Goal: Transaction & Acquisition: Obtain resource

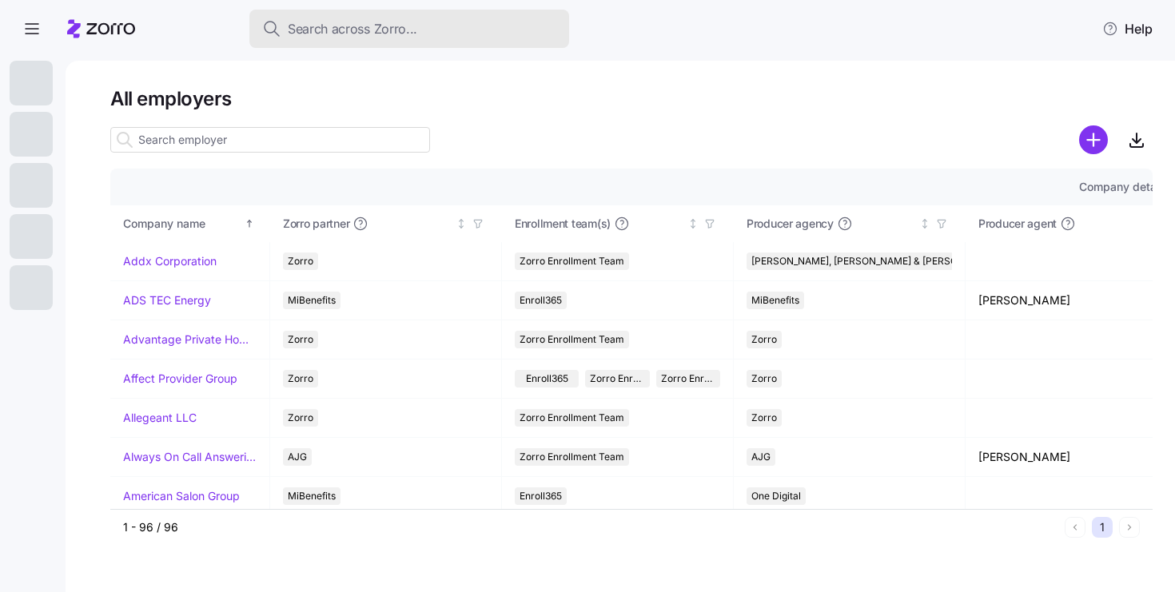
click at [375, 31] on span "Search across Zorro..." at bounding box center [352, 29] width 129 height 20
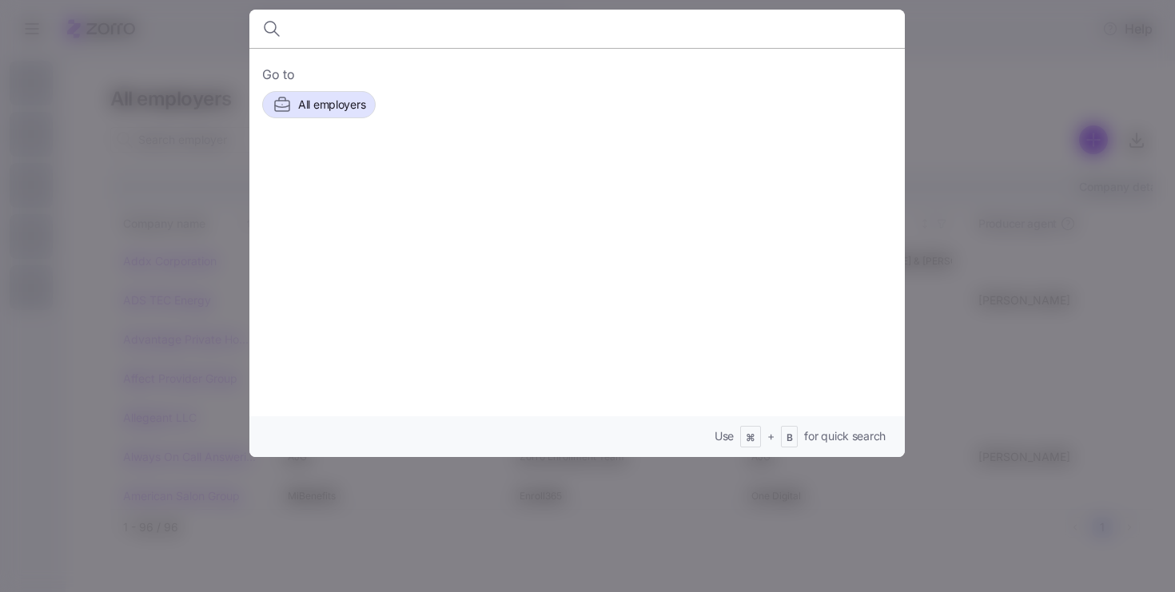
click at [956, 57] on div at bounding box center [587, 296] width 1175 height 592
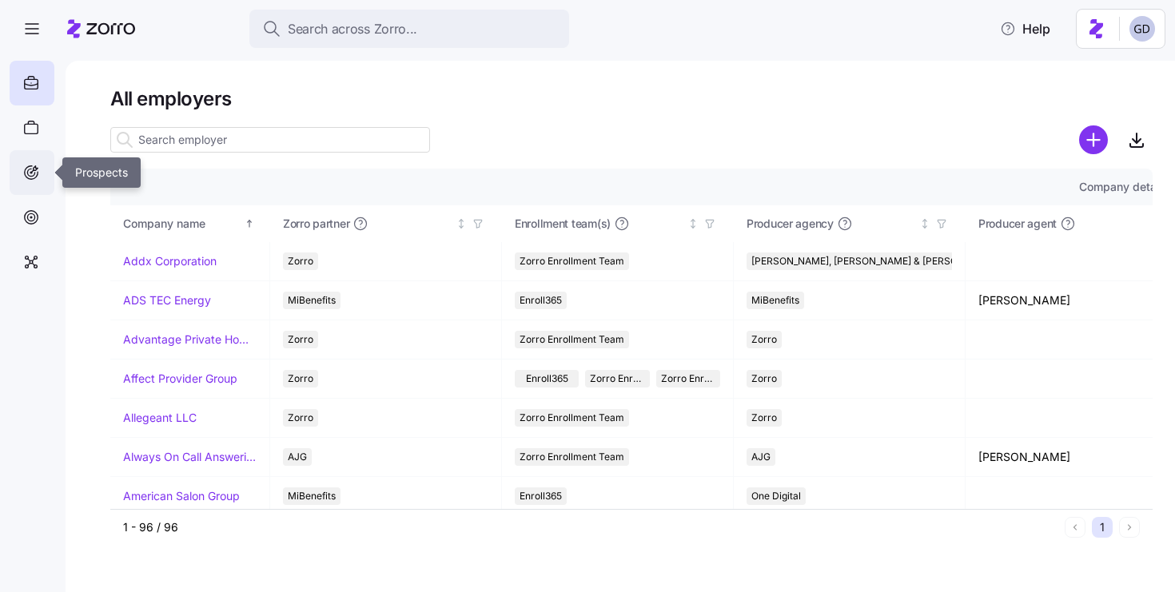
click at [21, 182] on div at bounding box center [32, 172] width 45 height 45
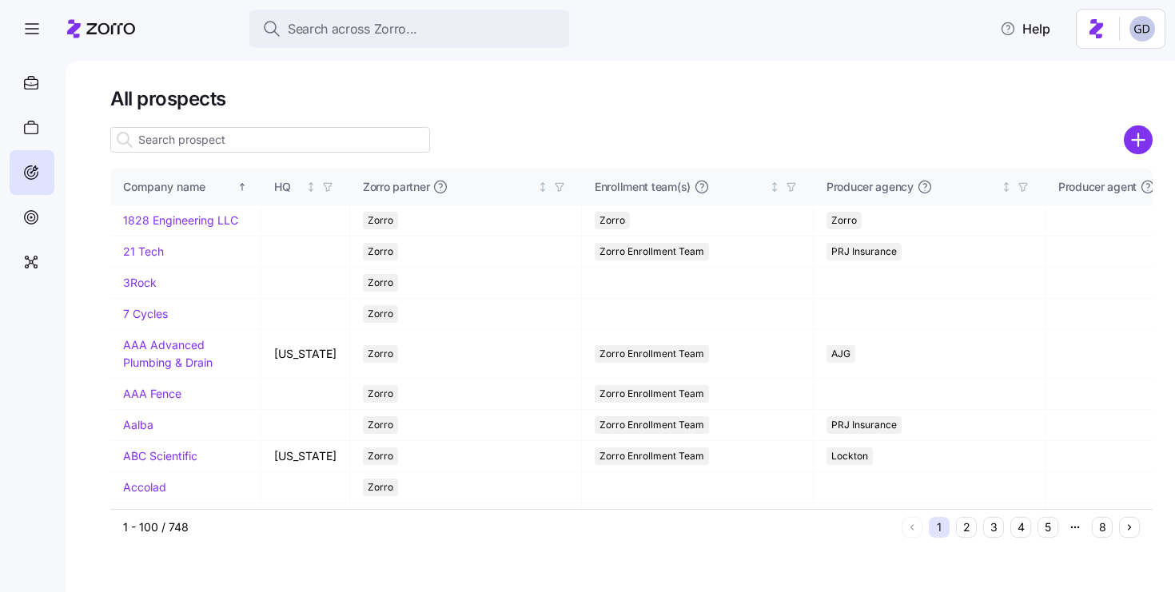
click at [1136, 145] on circle "add icon" at bounding box center [1138, 140] width 26 height 26
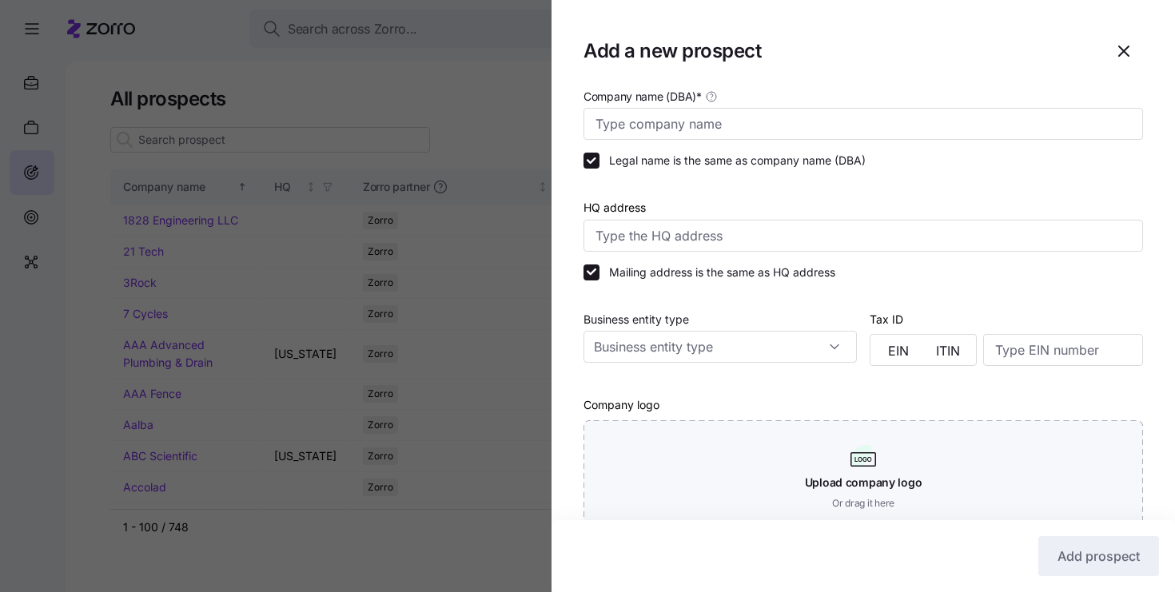
click at [1119, 50] on icon "button" at bounding box center [1123, 51] width 19 height 19
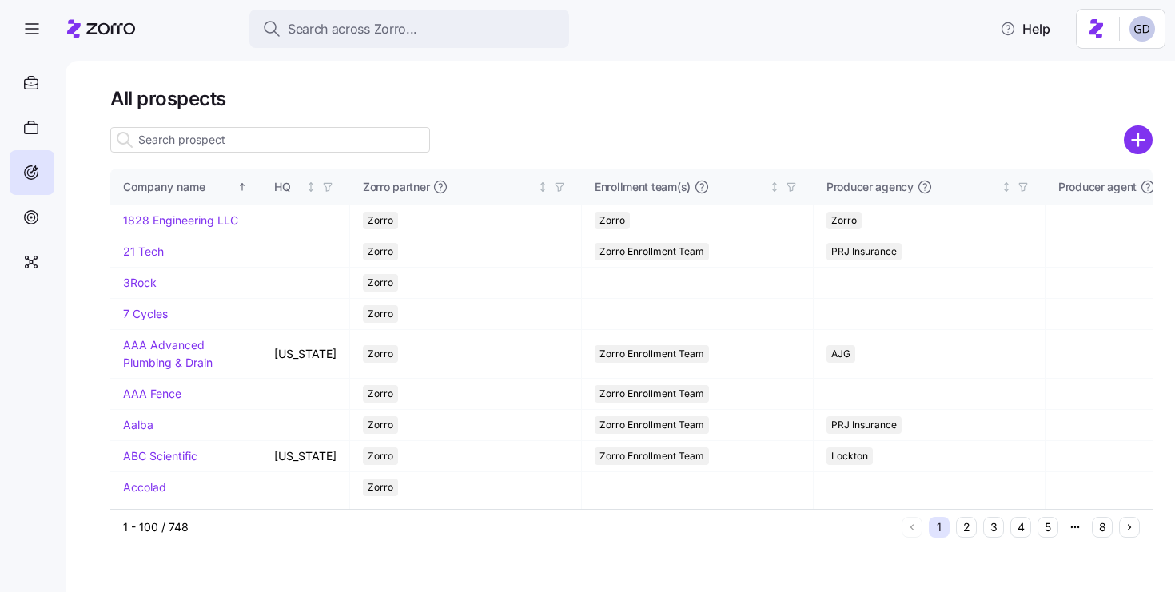
click at [328, 141] on input at bounding box center [270, 140] width 320 height 26
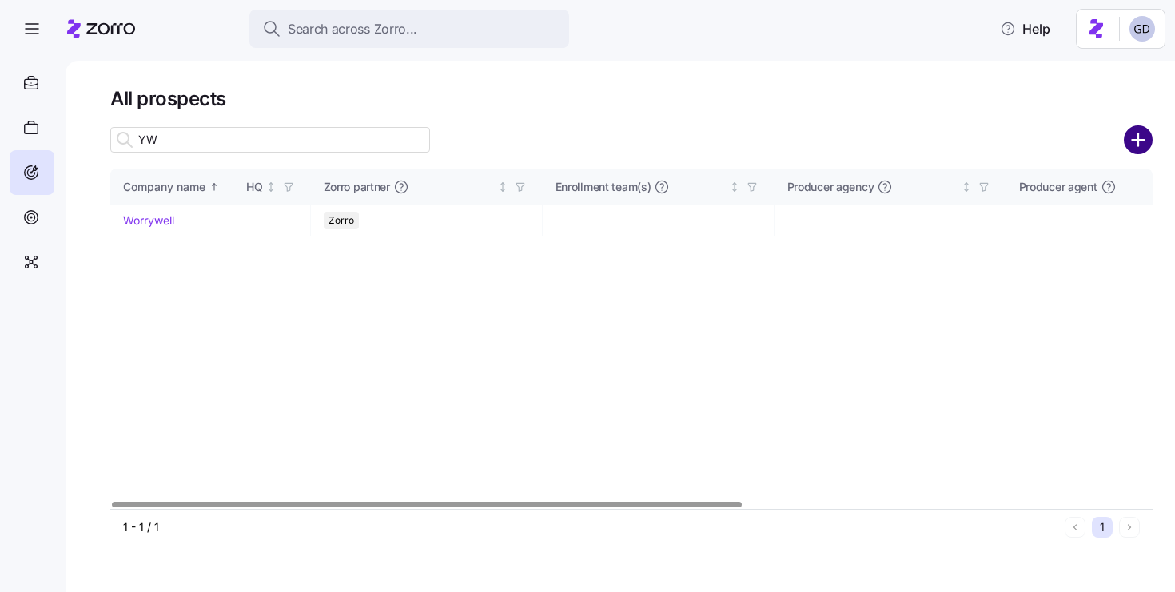
type input "YW"
click at [1146, 145] on circle "add icon" at bounding box center [1138, 140] width 26 height 26
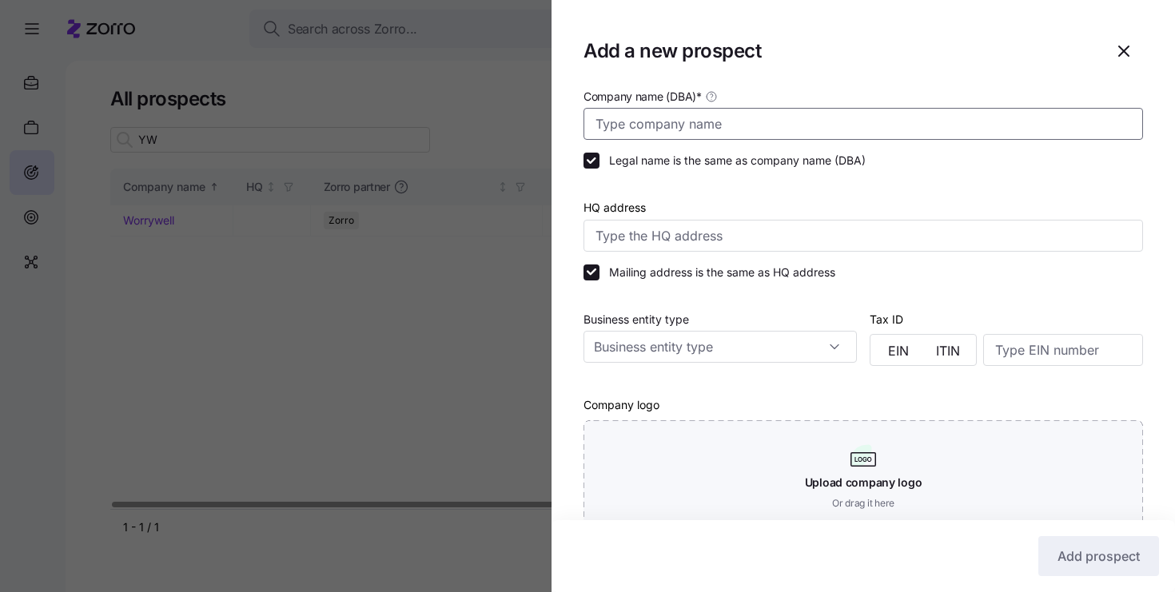
click at [711, 121] on input "Company name (DBA) *" at bounding box center [862, 124] width 559 height 32
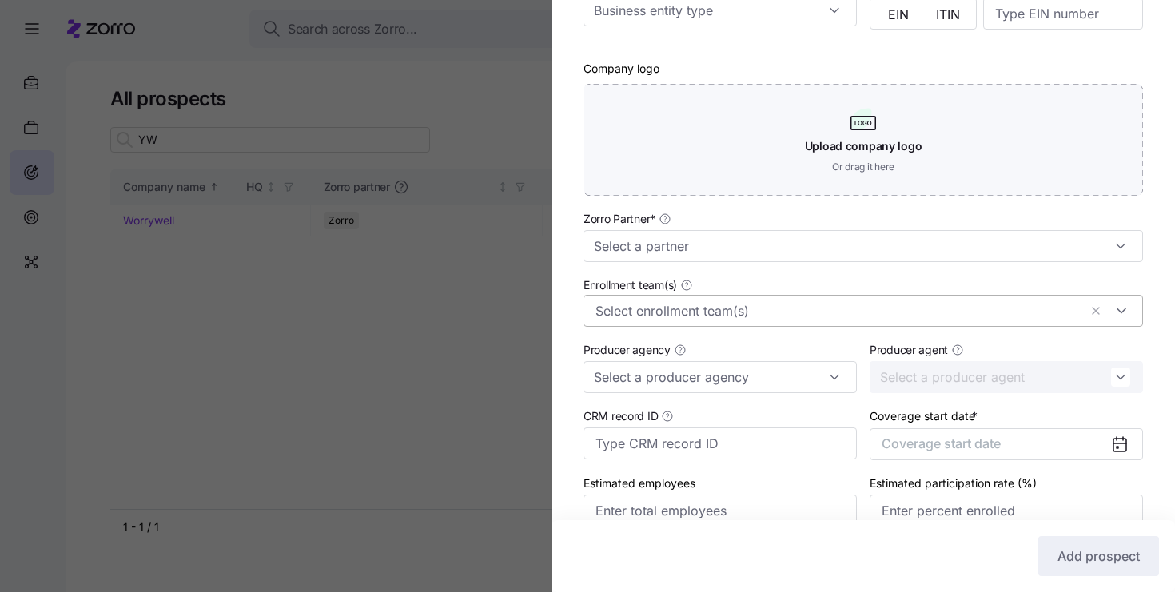
scroll to position [416, 0]
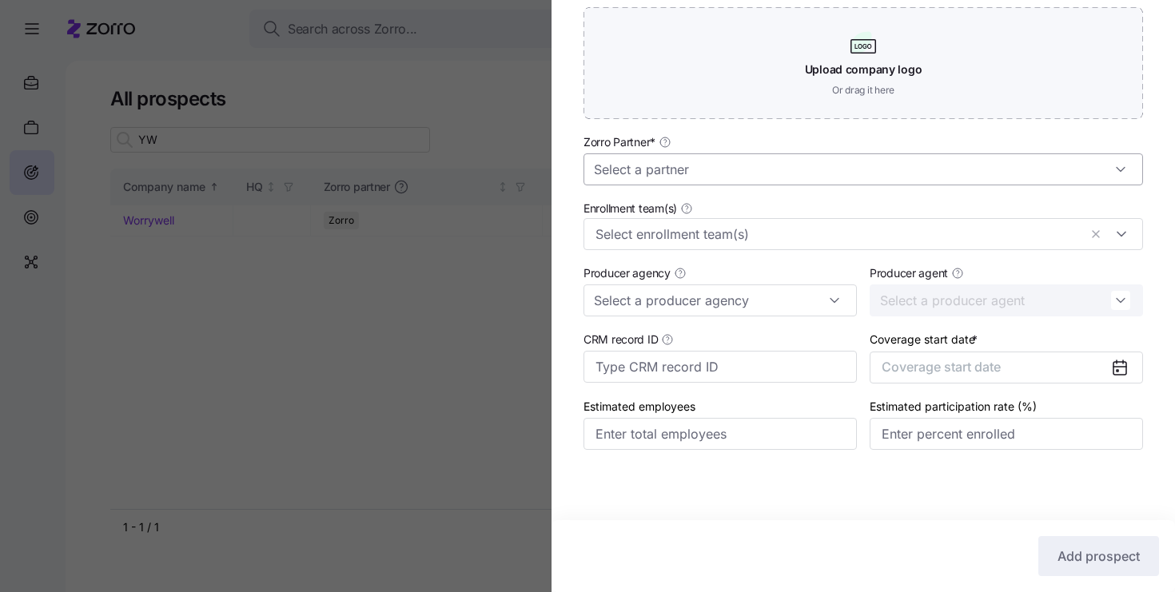
type input "YWCA [GEOGRAPHIC_DATA]"
click at [703, 166] on input "Zorro Partner *" at bounding box center [862, 169] width 559 height 32
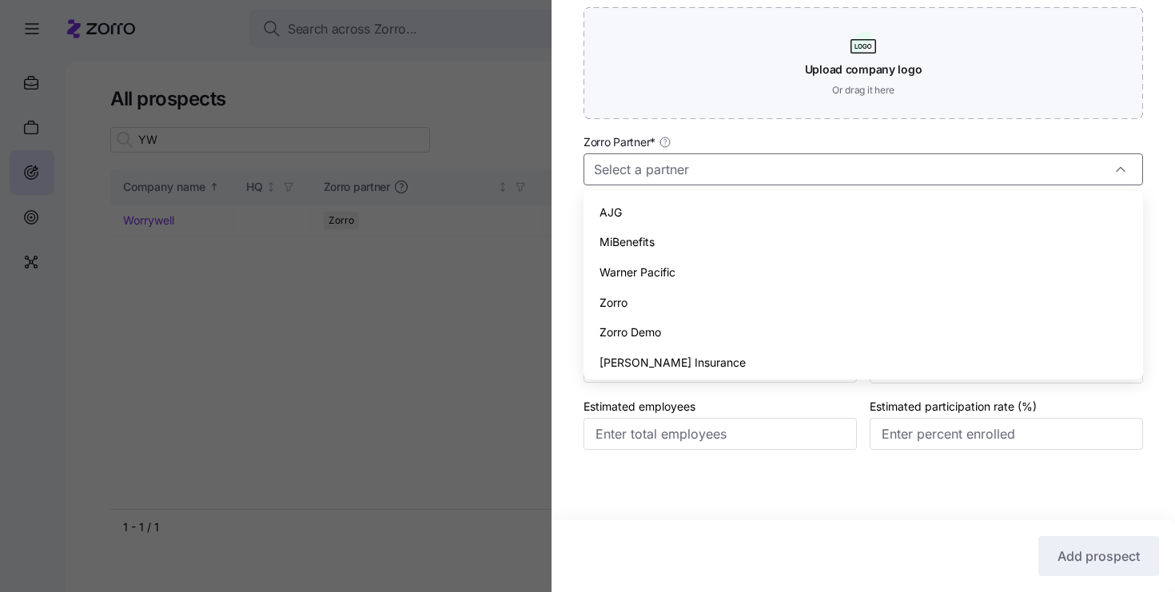
click at [618, 303] on span "Zorro" at bounding box center [613, 303] width 28 height 18
type input "Zorro"
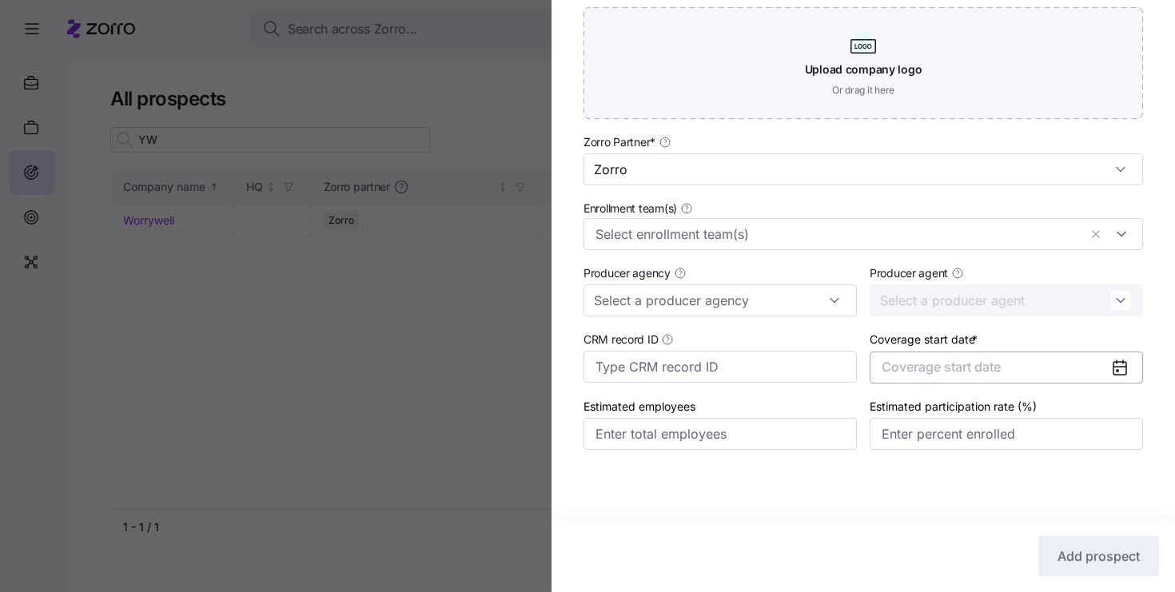
click at [982, 366] on span "Coverage start date" at bounding box center [940, 367] width 119 height 16
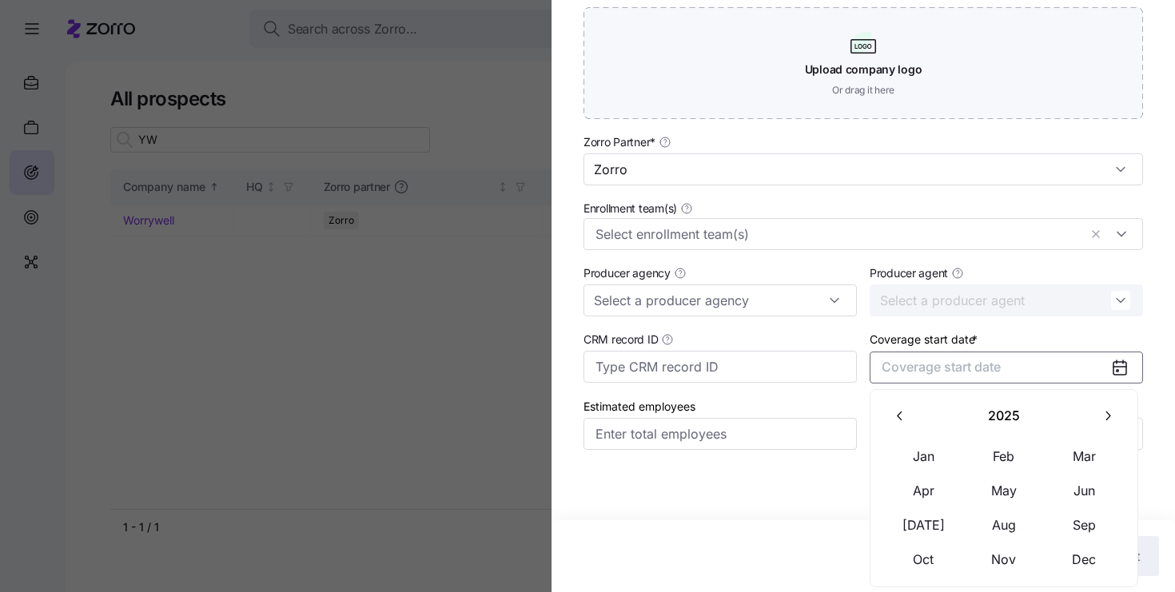
click at [1087, 406] on button "2025" at bounding box center [1004, 417] width 174 height 34
click at [1105, 414] on icon "button" at bounding box center [1107, 415] width 15 height 15
click at [908, 418] on button "button" at bounding box center [900, 417] width 34 height 34
click at [932, 524] on button "2026" at bounding box center [924, 525] width 80 height 34
click at [922, 453] on button "Jan" at bounding box center [924, 457] width 80 height 34
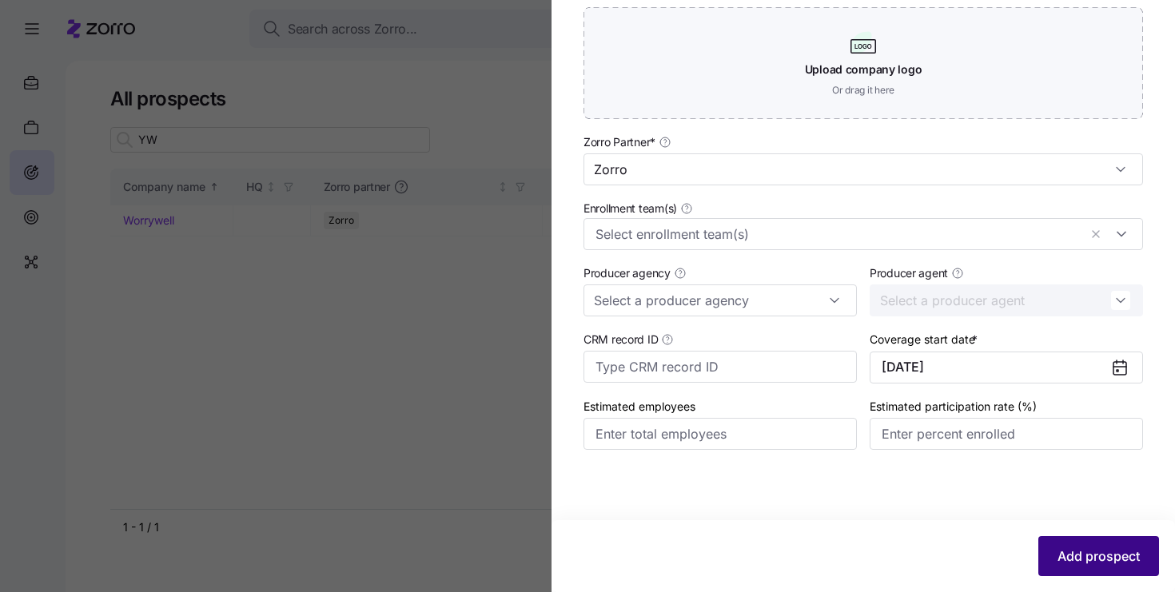
click at [1129, 571] on button "Add prospect" at bounding box center [1098, 556] width 121 height 40
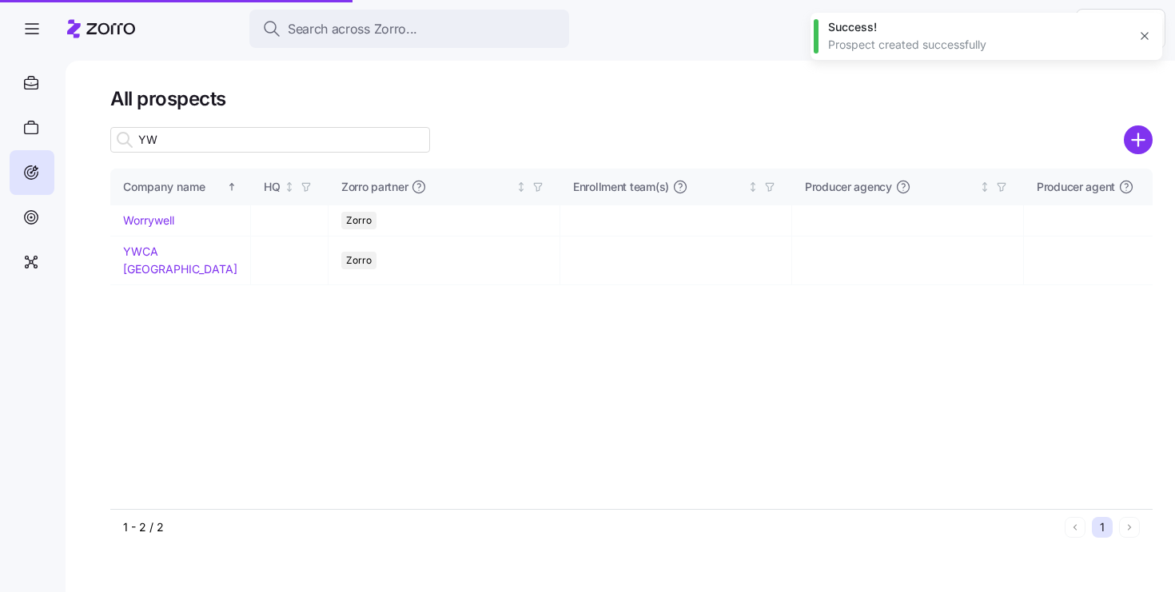
click at [175, 254] on link "YWCA [GEOGRAPHIC_DATA]" at bounding box center [180, 260] width 114 height 31
click at [171, 248] on link "YWCA [GEOGRAPHIC_DATA]" at bounding box center [180, 260] width 114 height 31
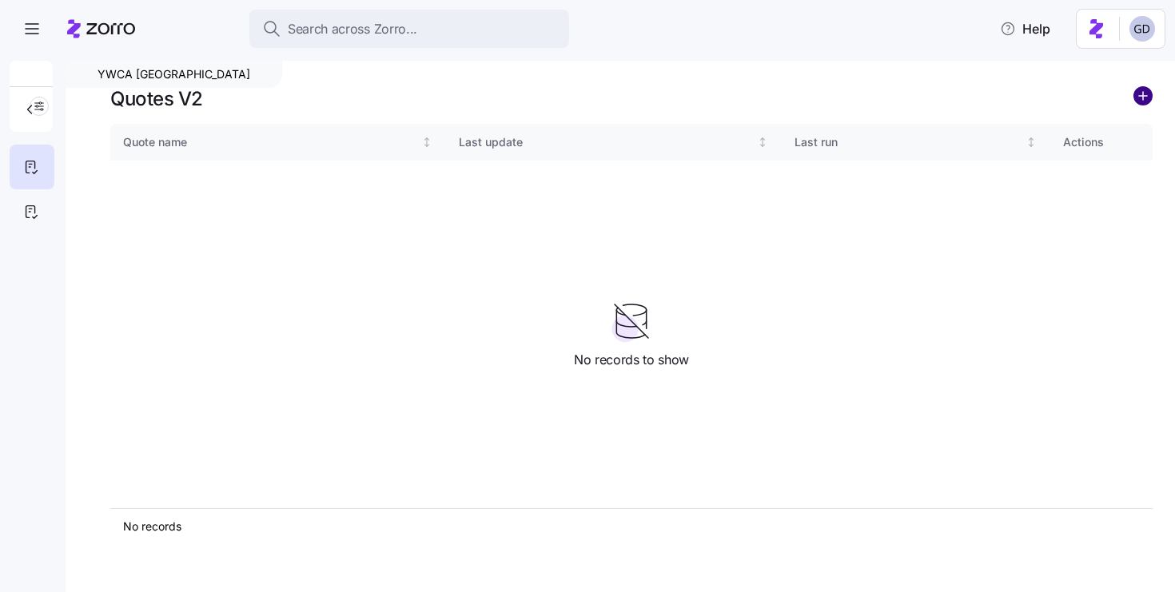
click at [1140, 97] on circle "add icon" at bounding box center [1143, 96] width 18 height 18
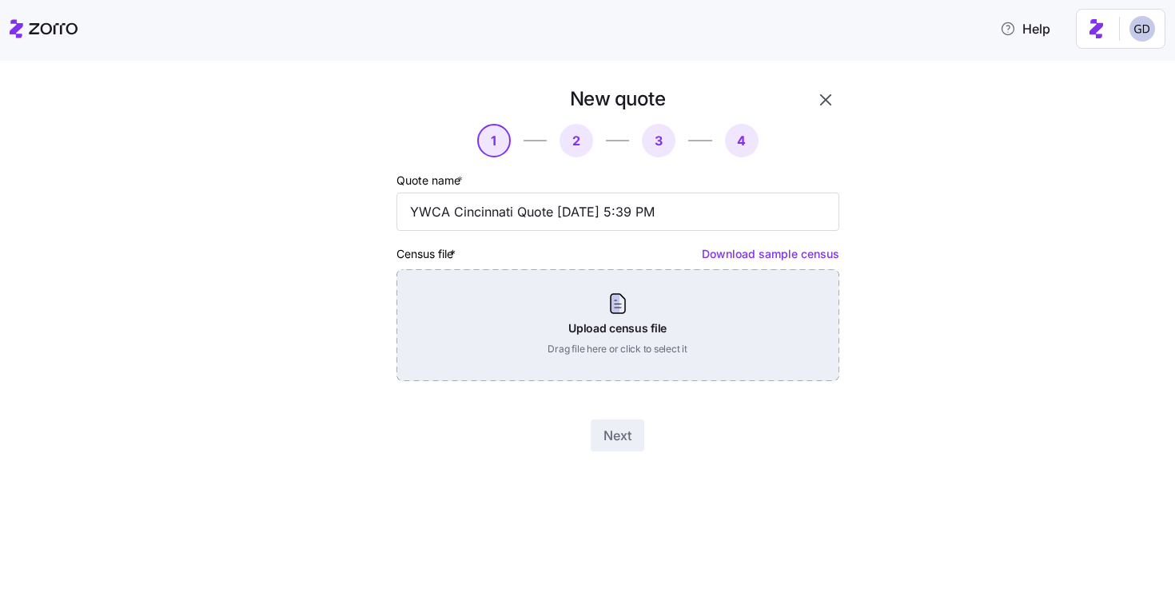
click at [574, 285] on div "Upload census file Drag file here or click to select it" at bounding box center [617, 325] width 443 height 112
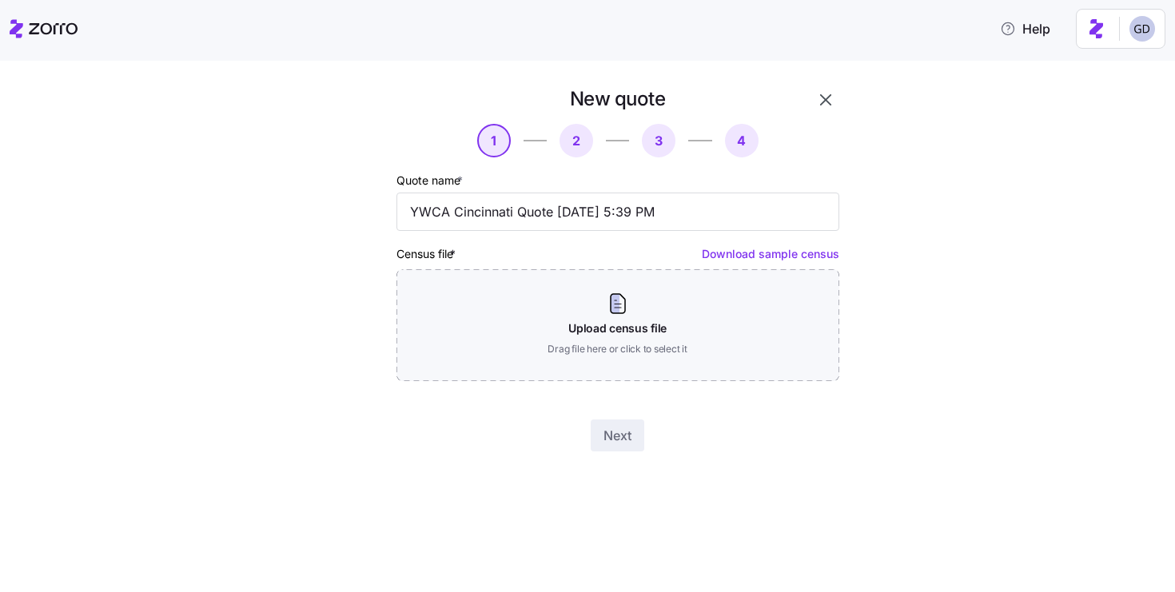
click at [829, 102] on icon "button" at bounding box center [825, 99] width 19 height 19
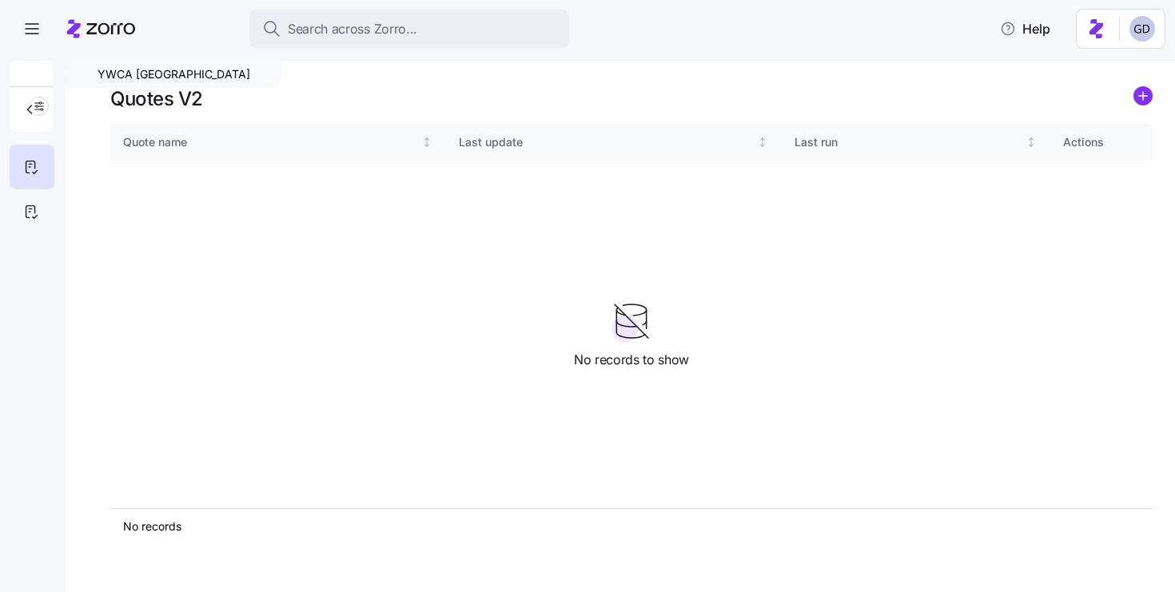
click at [1146, 96] on icon "add icon" at bounding box center [1143, 96] width 8 height 0
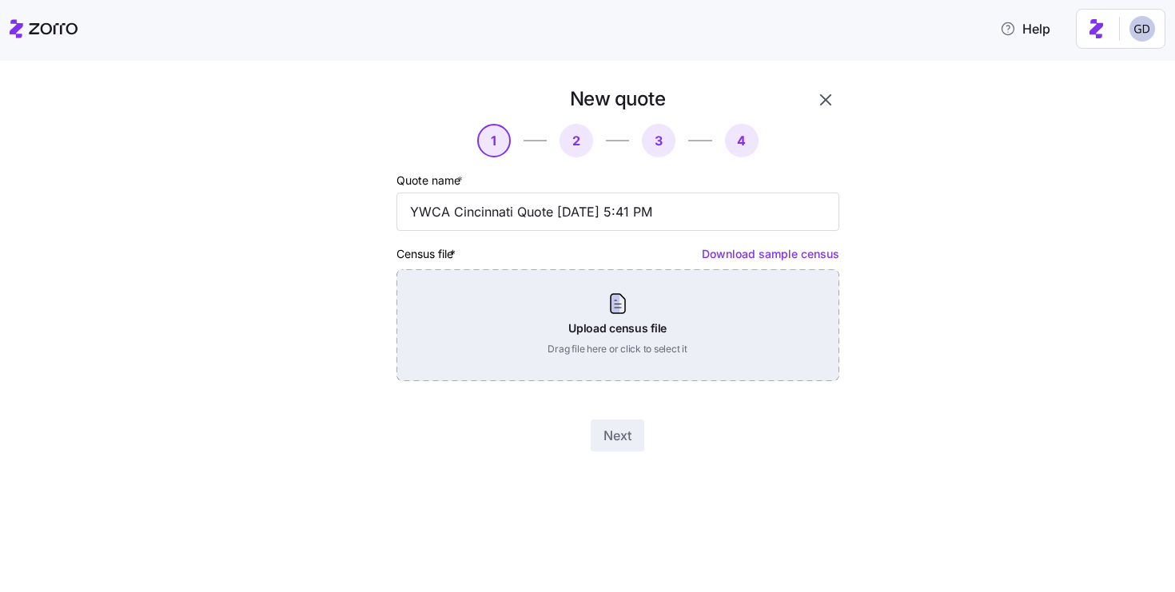
click at [556, 338] on div "Upload census file Drag file here or click to select it" at bounding box center [617, 325] width 443 height 112
click at [577, 299] on div "Upload census file Drag file here or click to select it" at bounding box center [617, 325] width 443 height 112
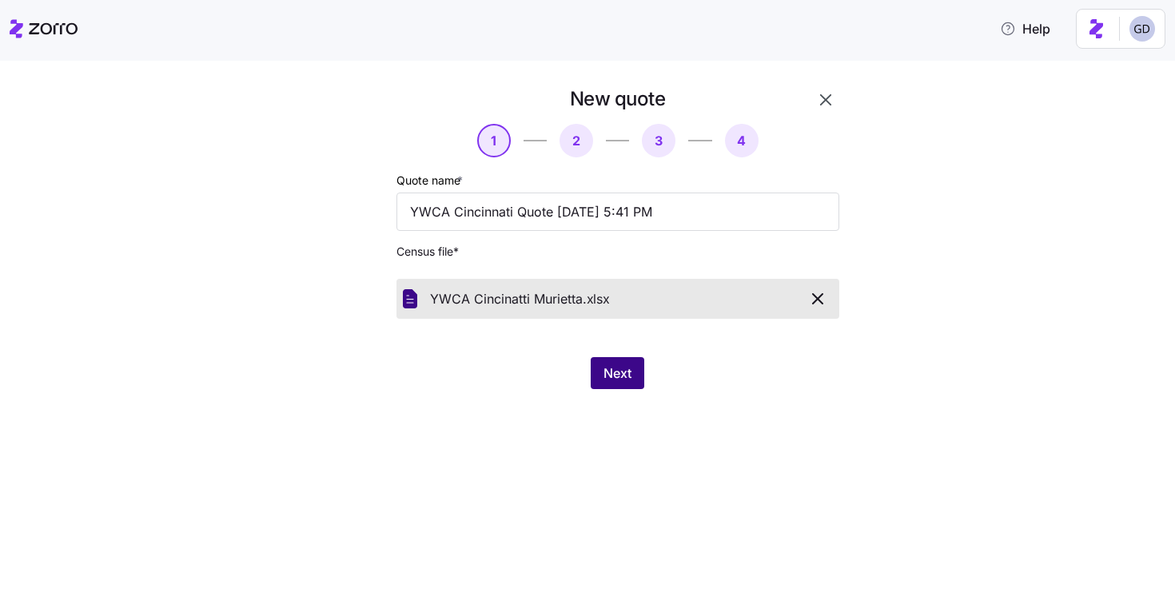
click at [614, 384] on button "Next" at bounding box center [618, 373] width 54 height 32
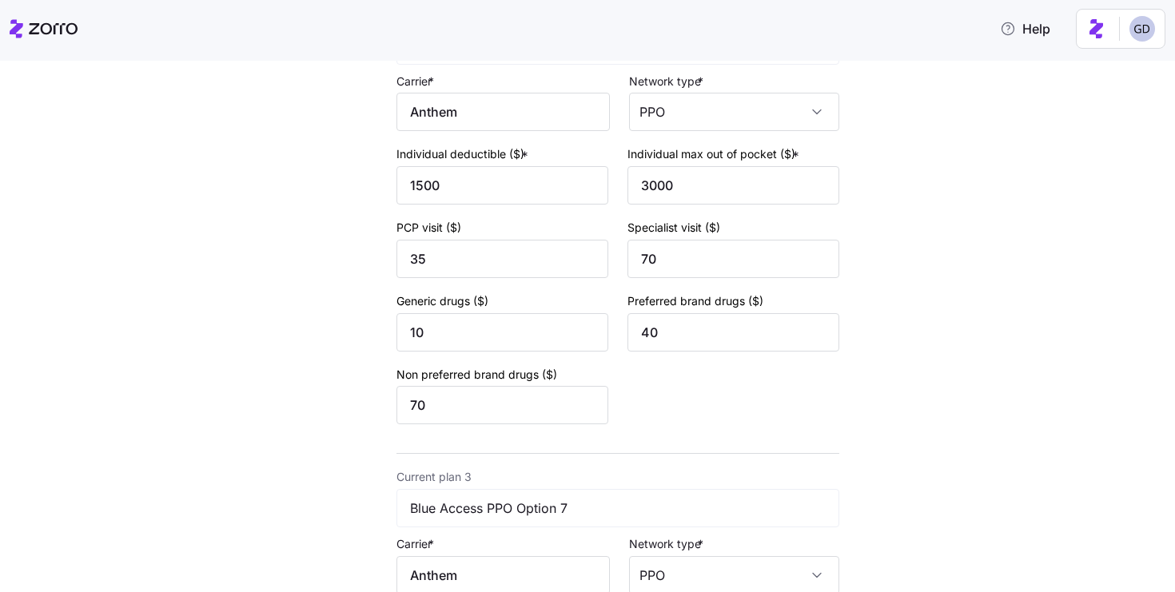
scroll to position [1121, 0]
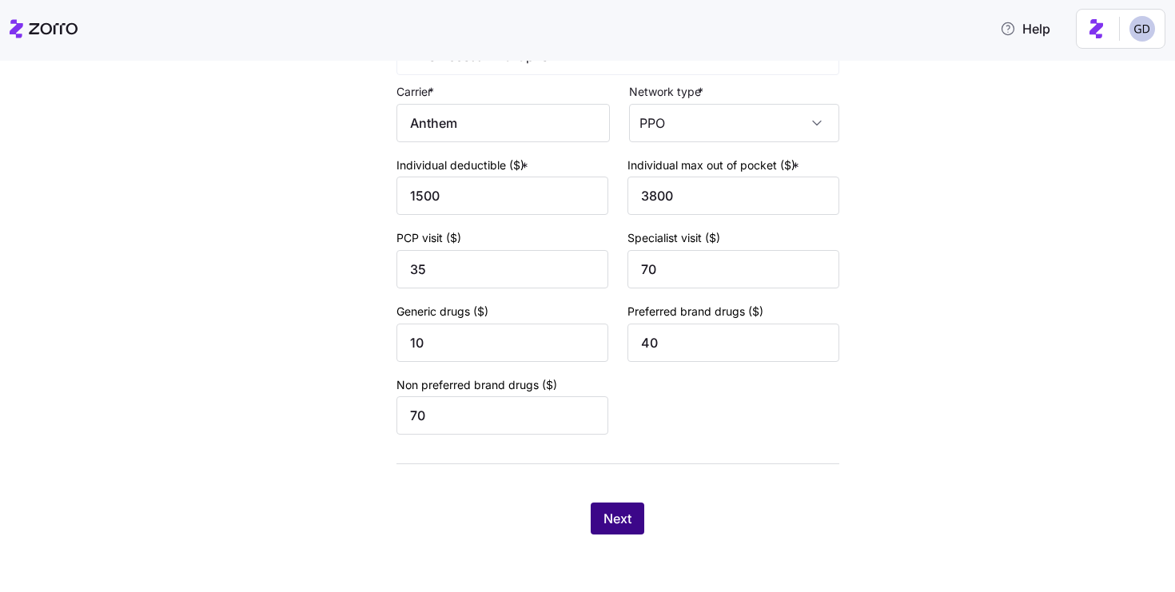
click at [638, 518] on button "Next" at bounding box center [618, 519] width 54 height 32
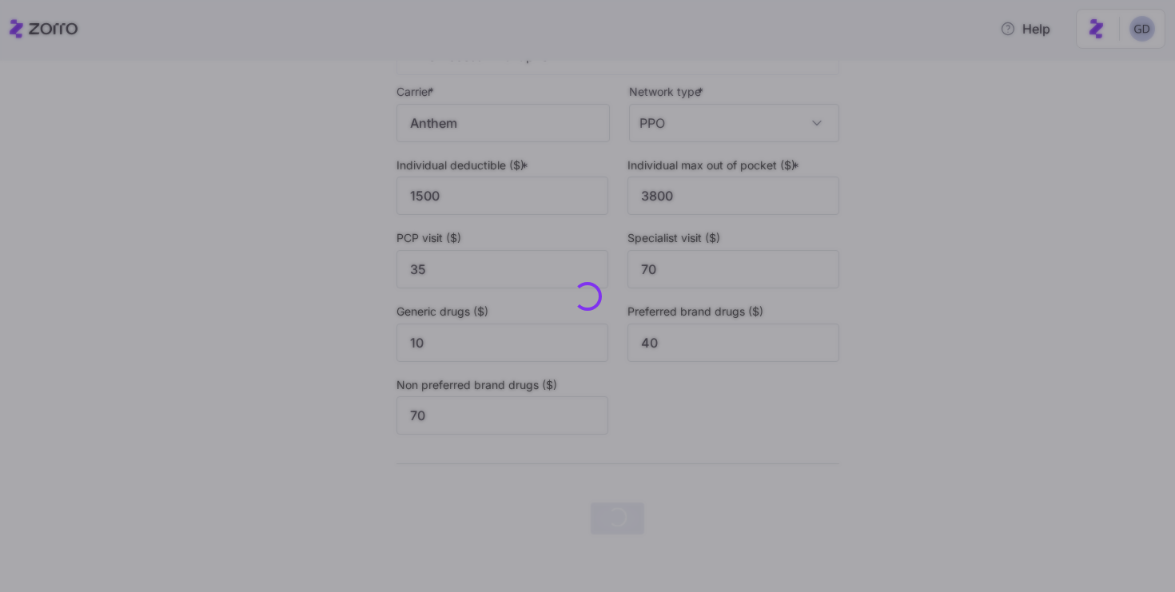
scroll to position [0, 0]
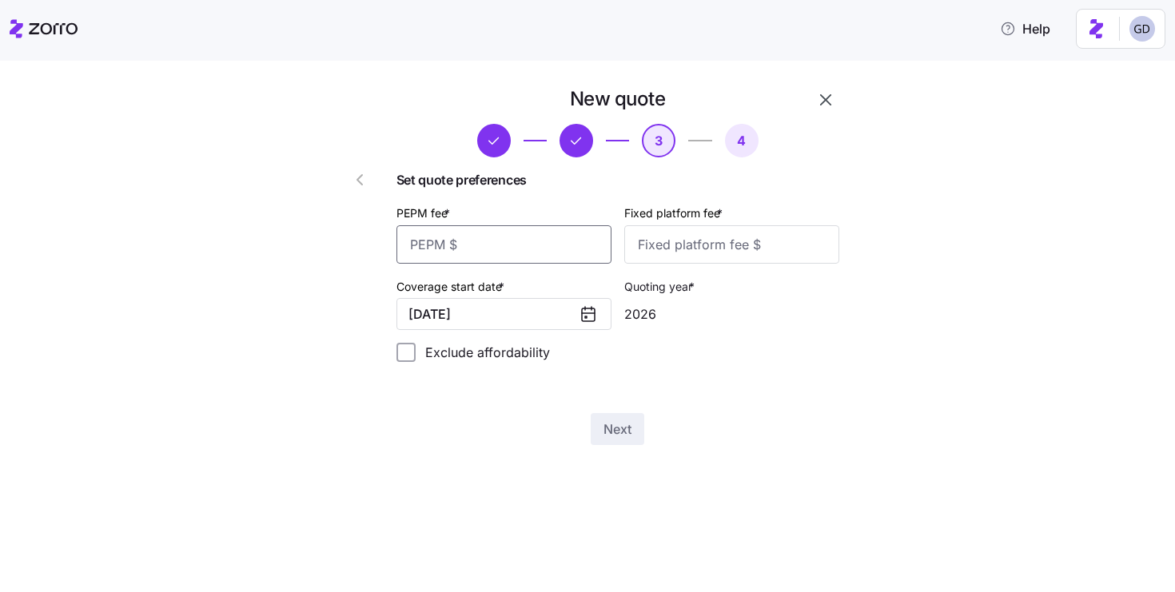
click at [505, 248] on input "PEPM fee *" at bounding box center [503, 244] width 215 height 38
type input "60"
type input "100"
click at [630, 424] on span "Next" at bounding box center [617, 429] width 28 height 19
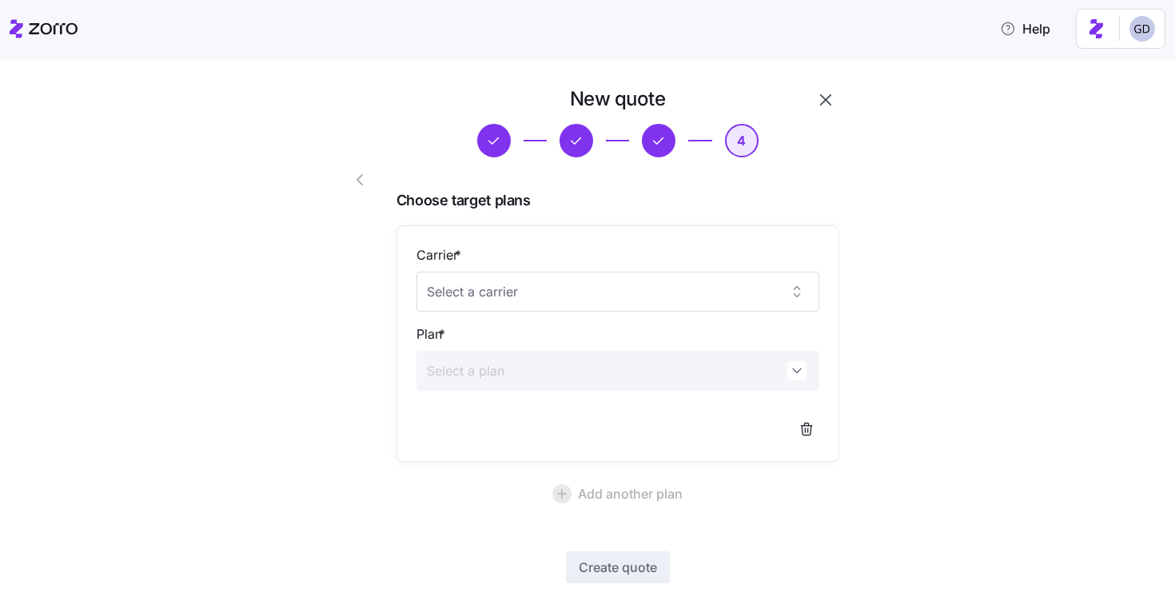
scroll to position [96, 0]
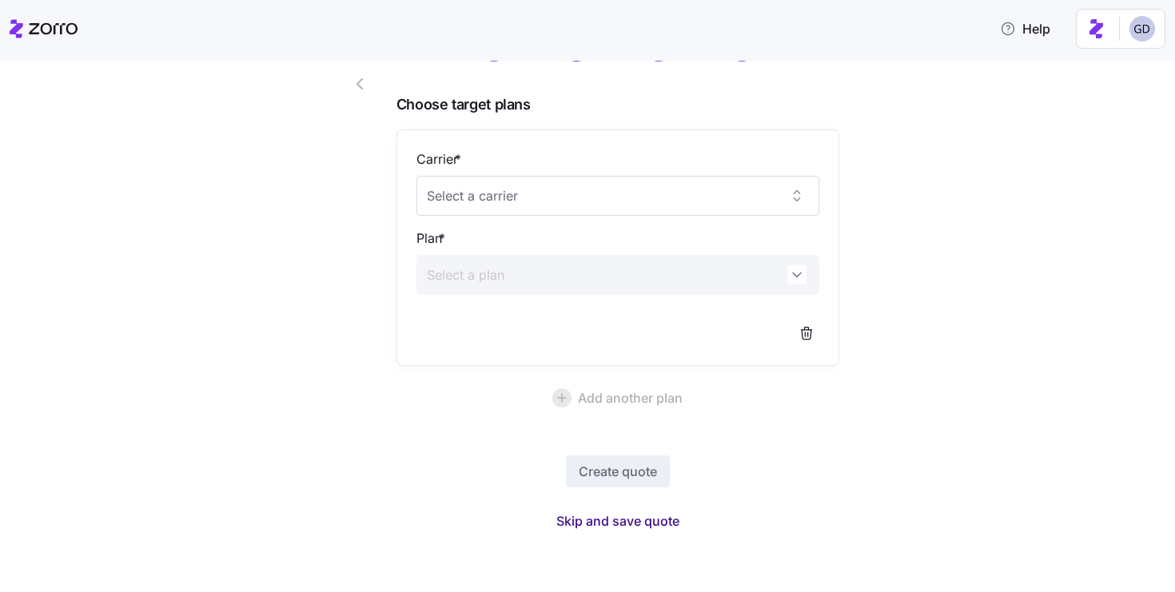
click at [639, 514] on span "Skip and save quote" at bounding box center [617, 520] width 123 height 19
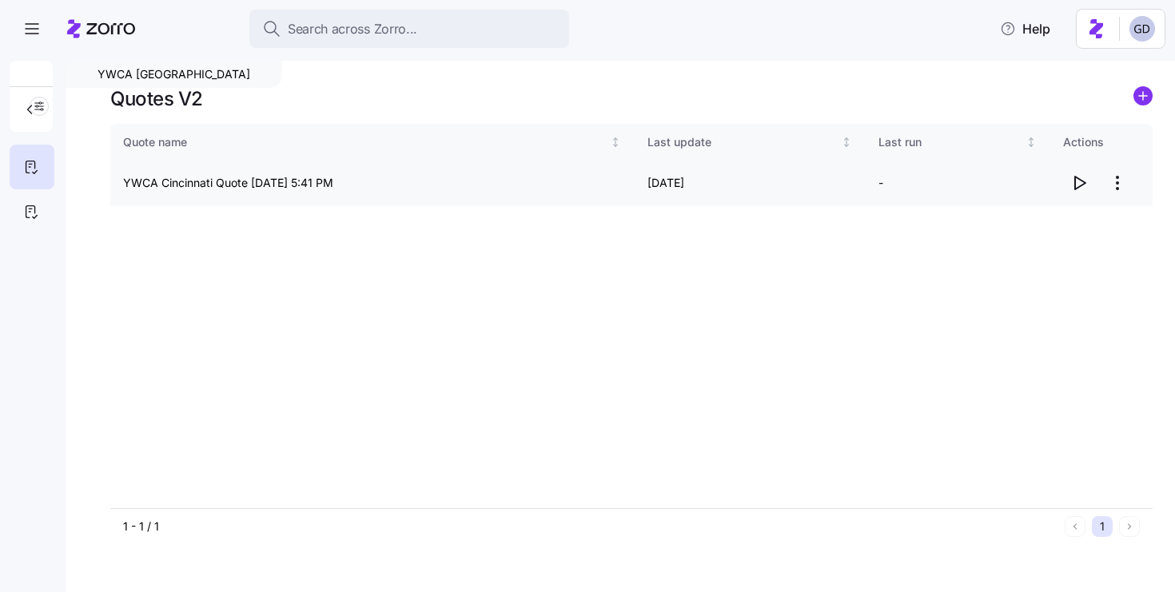
click at [1069, 182] on icon "button" at bounding box center [1078, 182] width 19 height 19
click at [1116, 187] on html "Search across Zorro... Help YWCA Cincinnati Quotes V2 Quote name Last update La…" at bounding box center [587, 291] width 1175 height 583
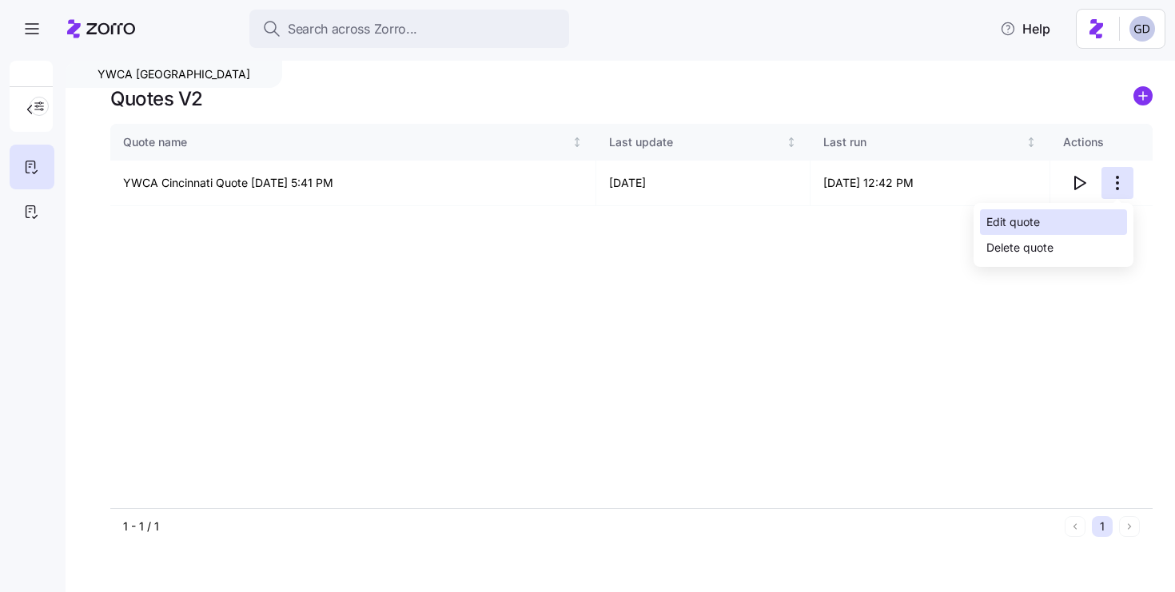
click at [1036, 229] on div "Edit quote" at bounding box center [1013, 222] width 54 height 18
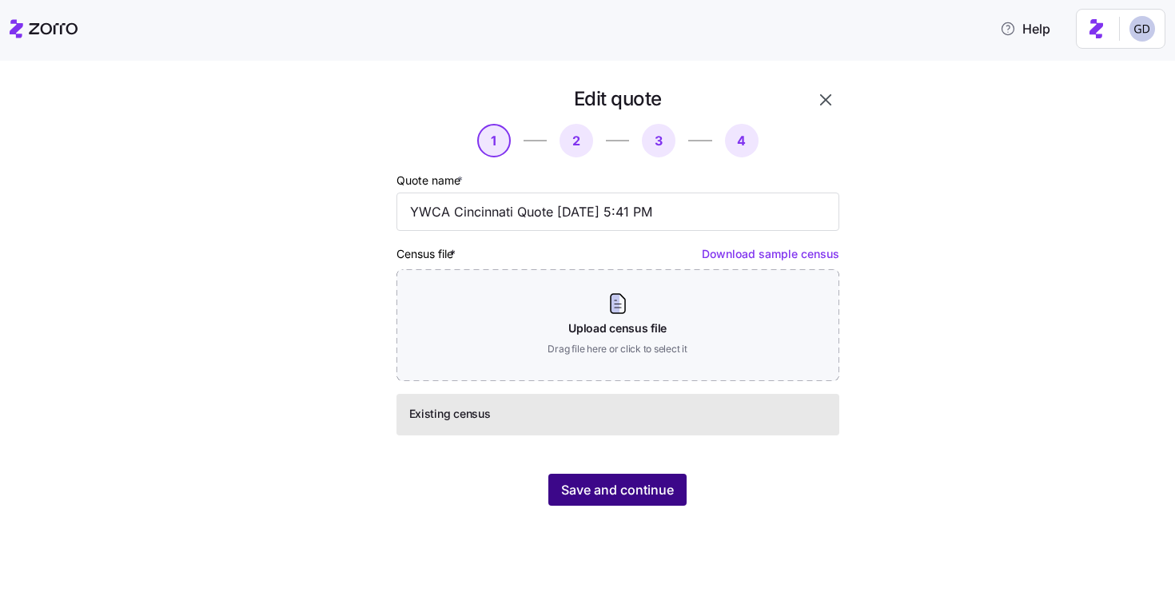
click at [637, 480] on button "Save and continue" at bounding box center [617, 490] width 138 height 32
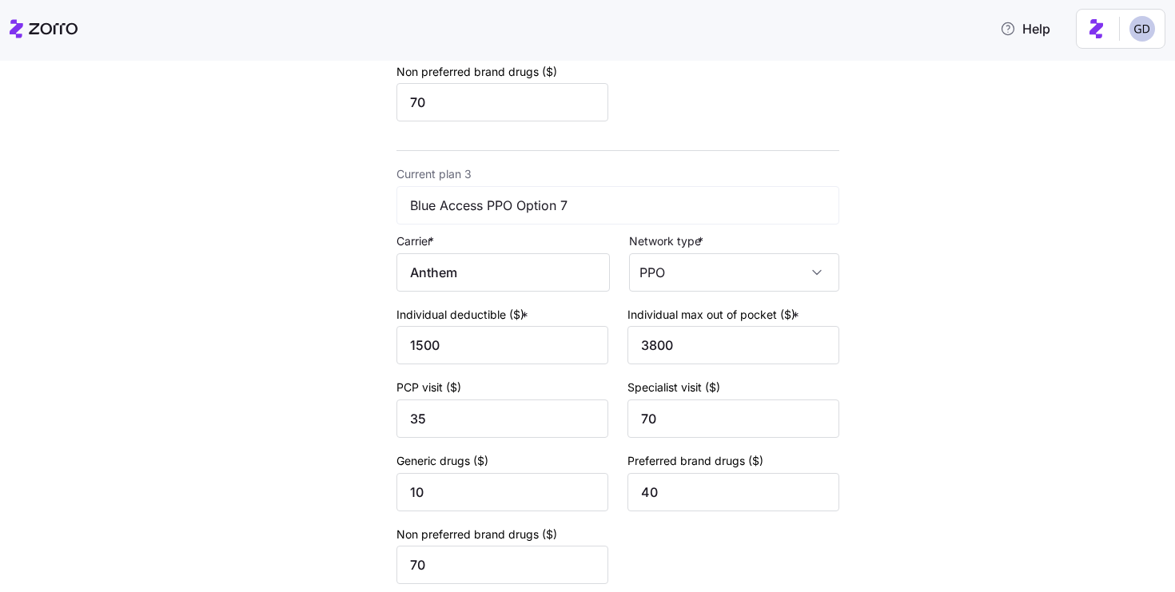
scroll to position [1121, 0]
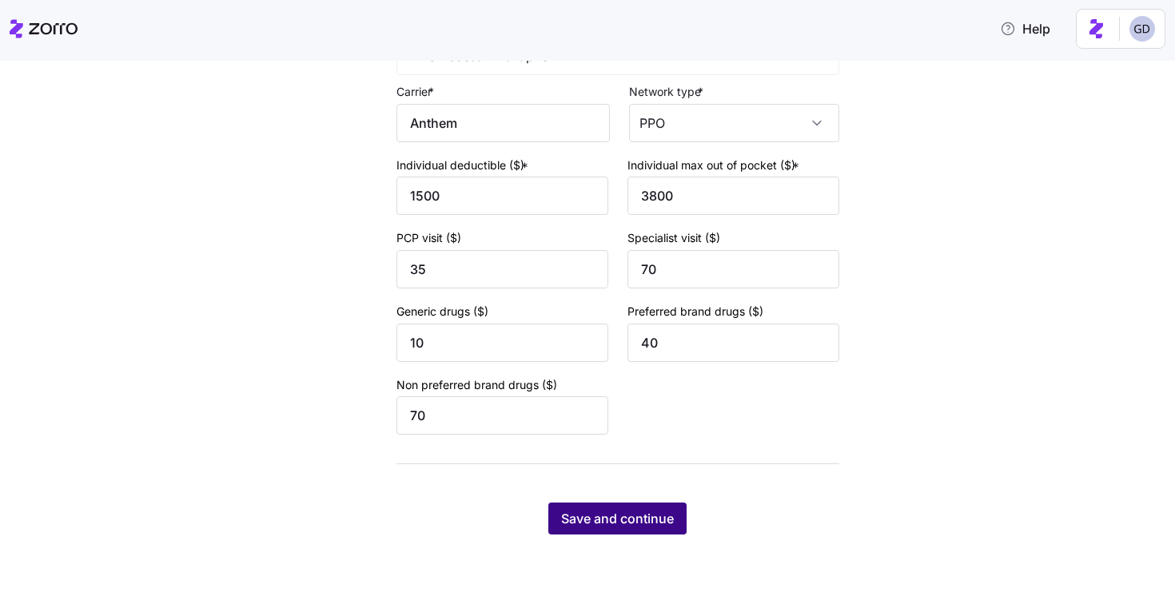
click at [619, 525] on span "Save and continue" at bounding box center [617, 518] width 113 height 19
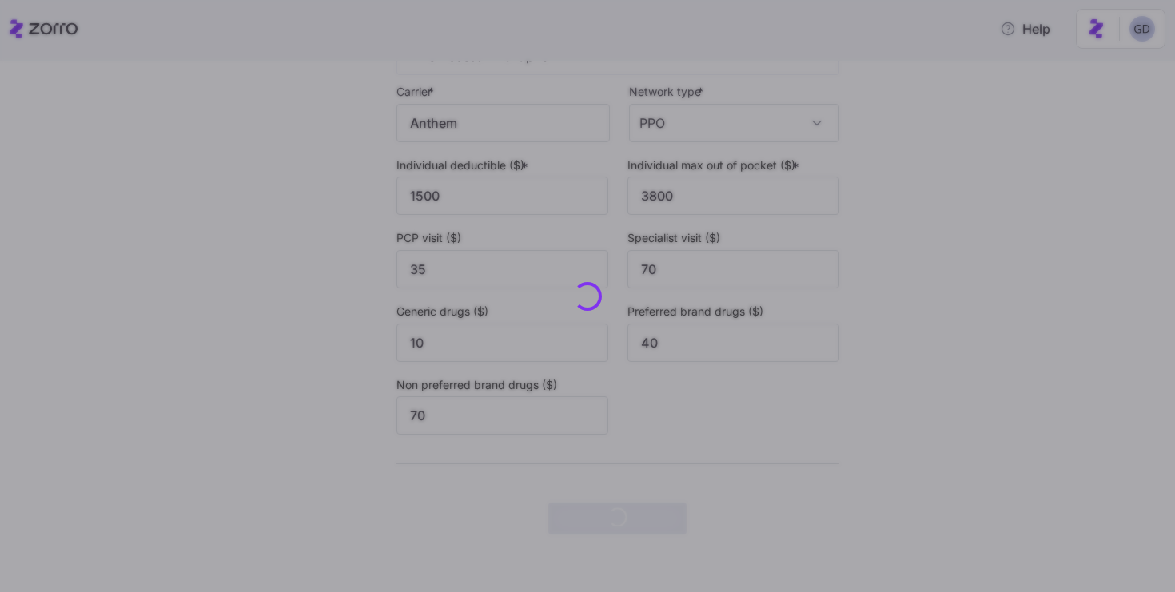
scroll to position [0, 0]
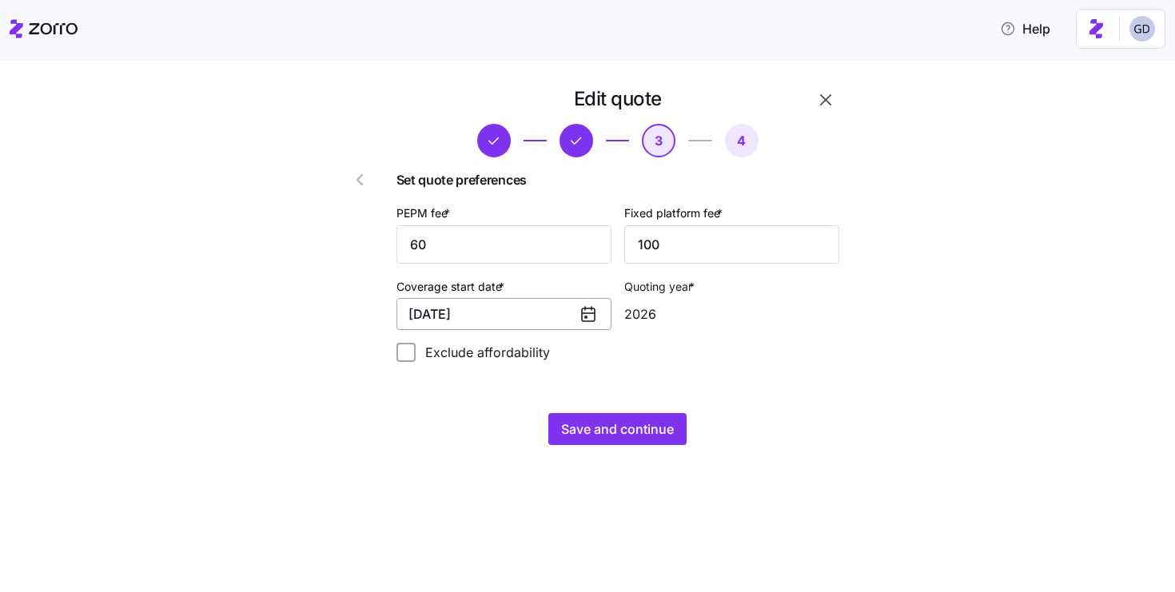
click at [575, 318] on button "[DATE]" at bounding box center [503, 314] width 215 height 32
click at [585, 317] on icon at bounding box center [586, 317] width 2 height 2
click at [647, 317] on div "2026" at bounding box center [731, 314] width 215 height 32
click at [648, 307] on div "2026" at bounding box center [731, 314] width 215 height 32
click at [587, 307] on icon at bounding box center [588, 313] width 19 height 19
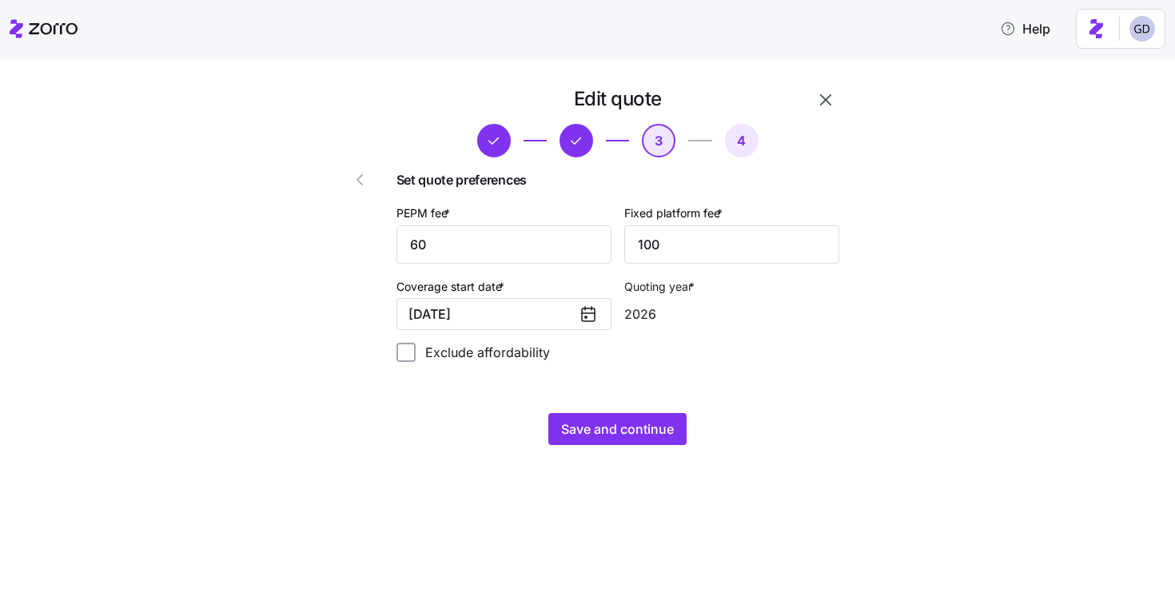
click at [585, 313] on icon at bounding box center [588, 313] width 19 height 19
click at [521, 308] on button "[DATE]" at bounding box center [503, 314] width 215 height 32
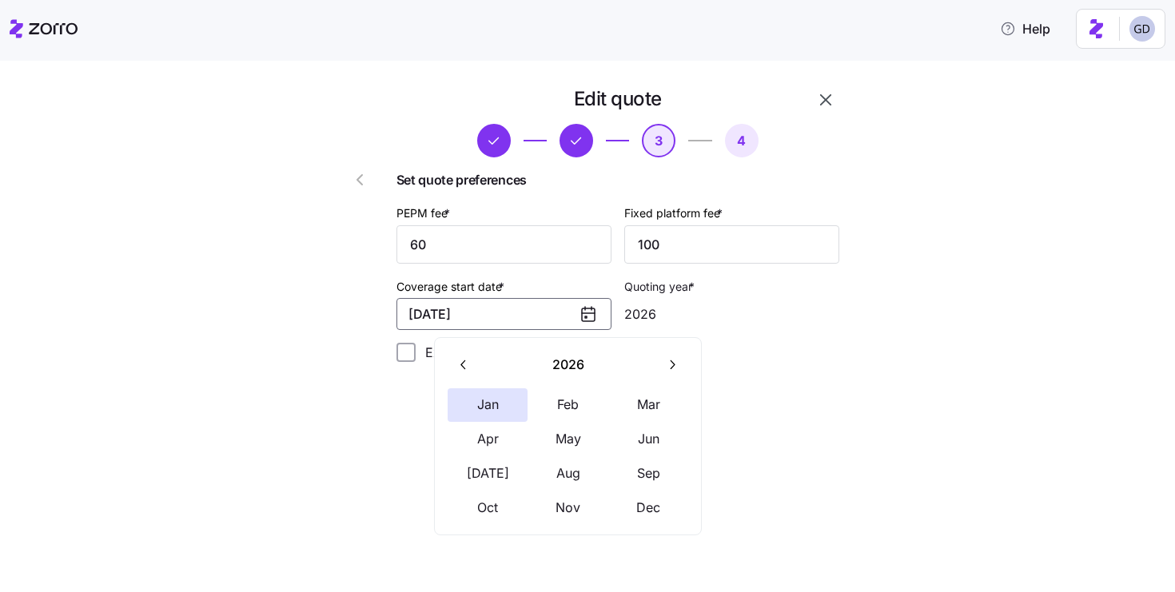
click at [467, 366] on icon "button" at bounding box center [463, 364] width 15 height 15
click at [630, 505] on button "Dec" at bounding box center [648, 508] width 80 height 34
type input "2025"
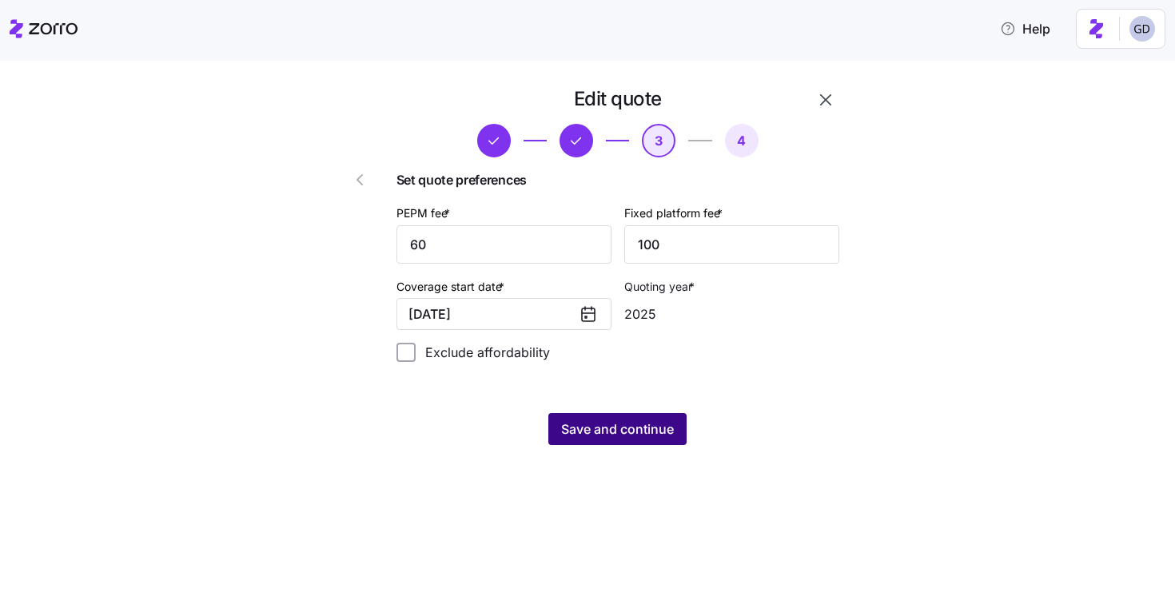
click at [638, 432] on span "Save and continue" at bounding box center [617, 429] width 113 height 19
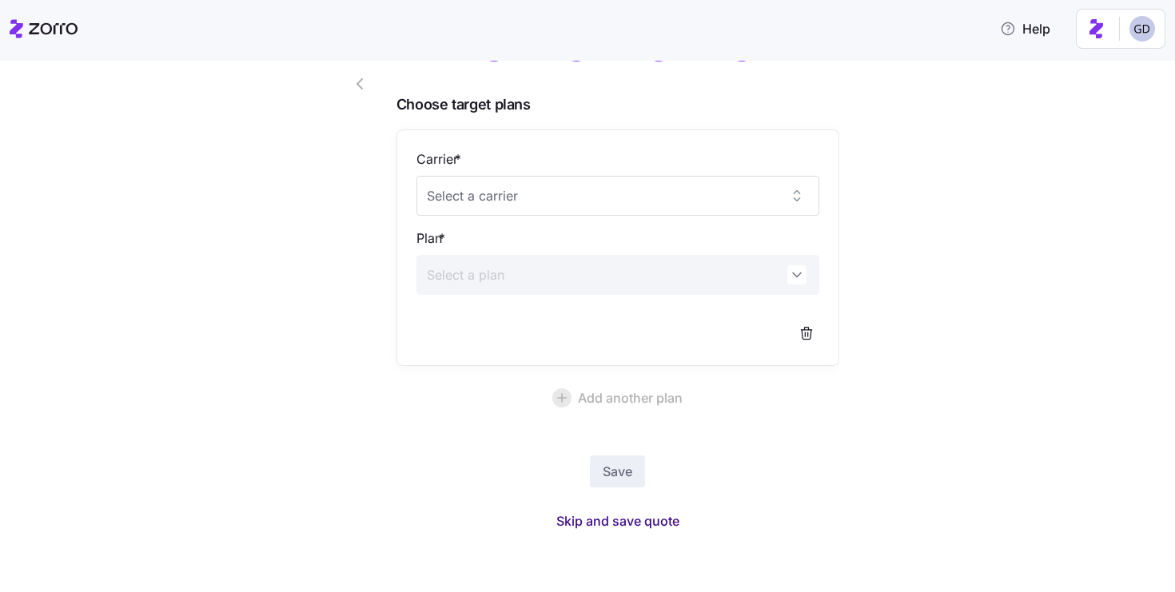
click at [609, 527] on span "Skip and save quote" at bounding box center [617, 520] width 123 height 19
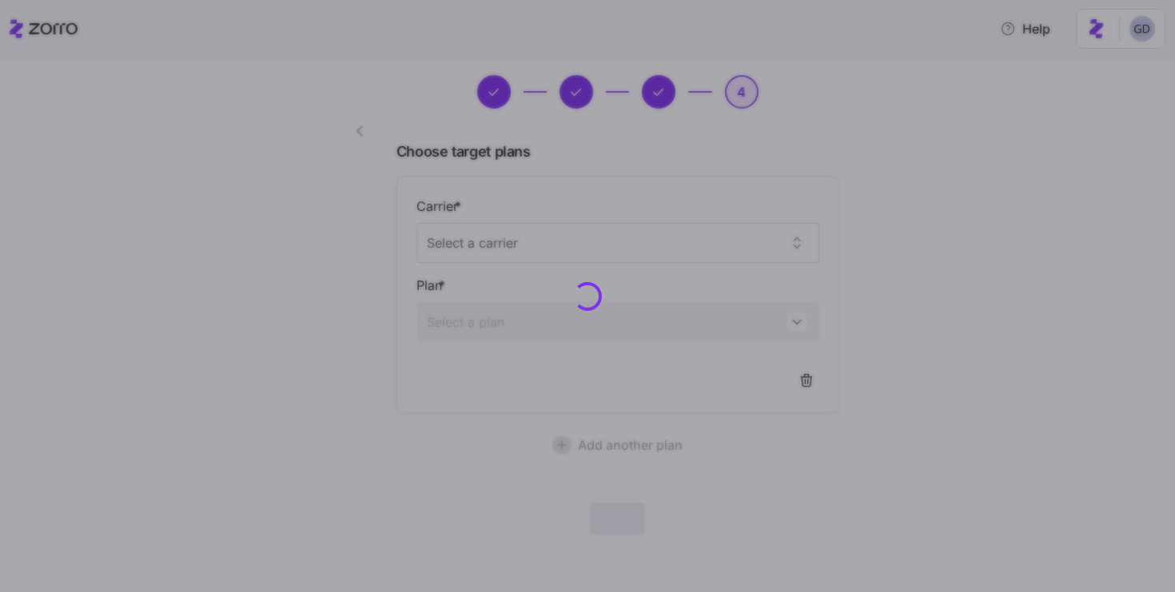
scroll to position [48, 0]
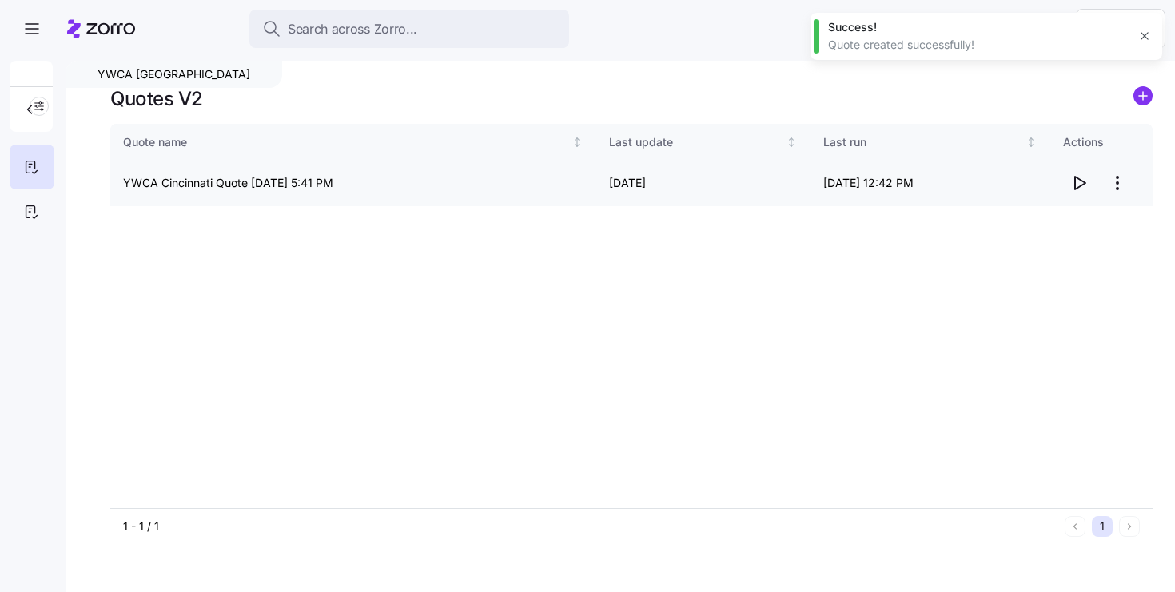
click at [1080, 185] on icon "button" at bounding box center [1078, 182] width 19 height 19
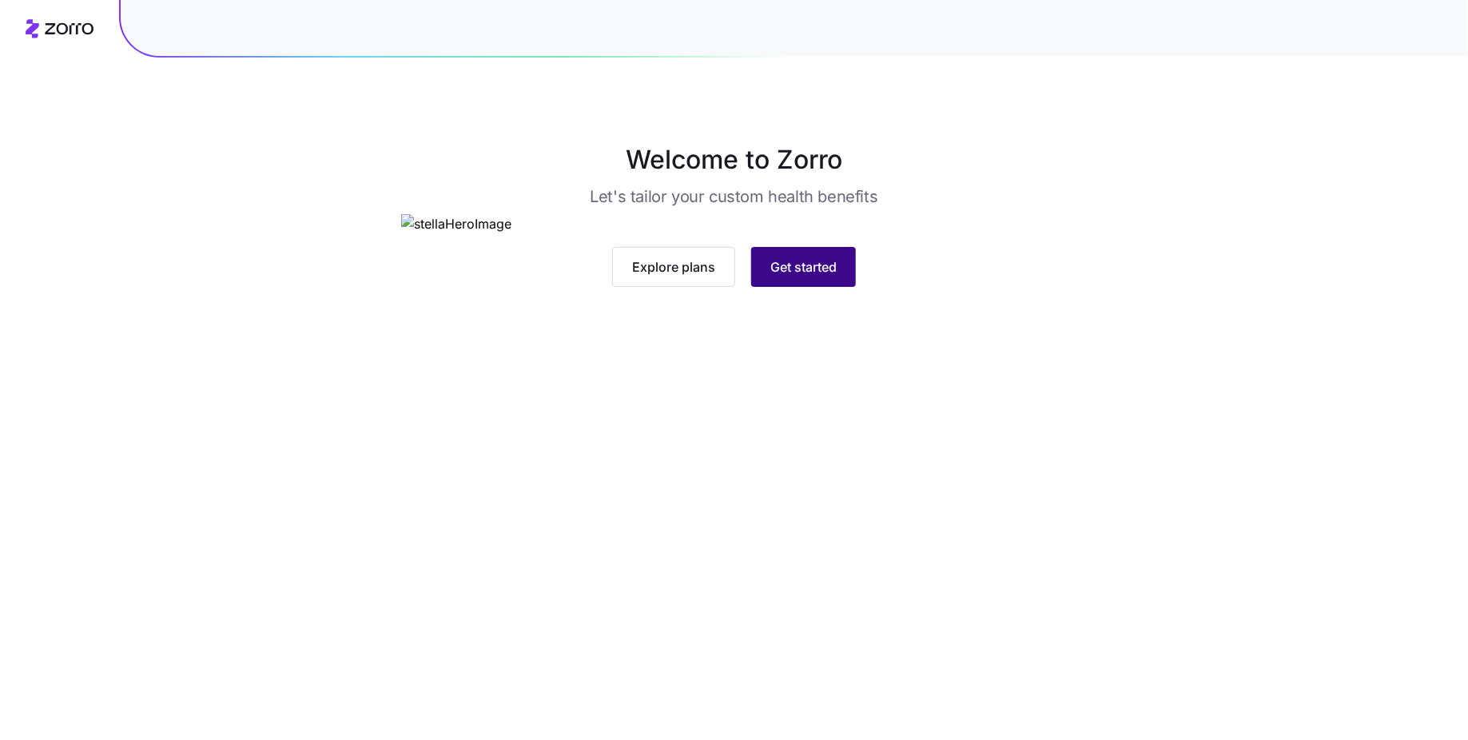
click at [812, 276] on span "Get started" at bounding box center [803, 266] width 66 height 19
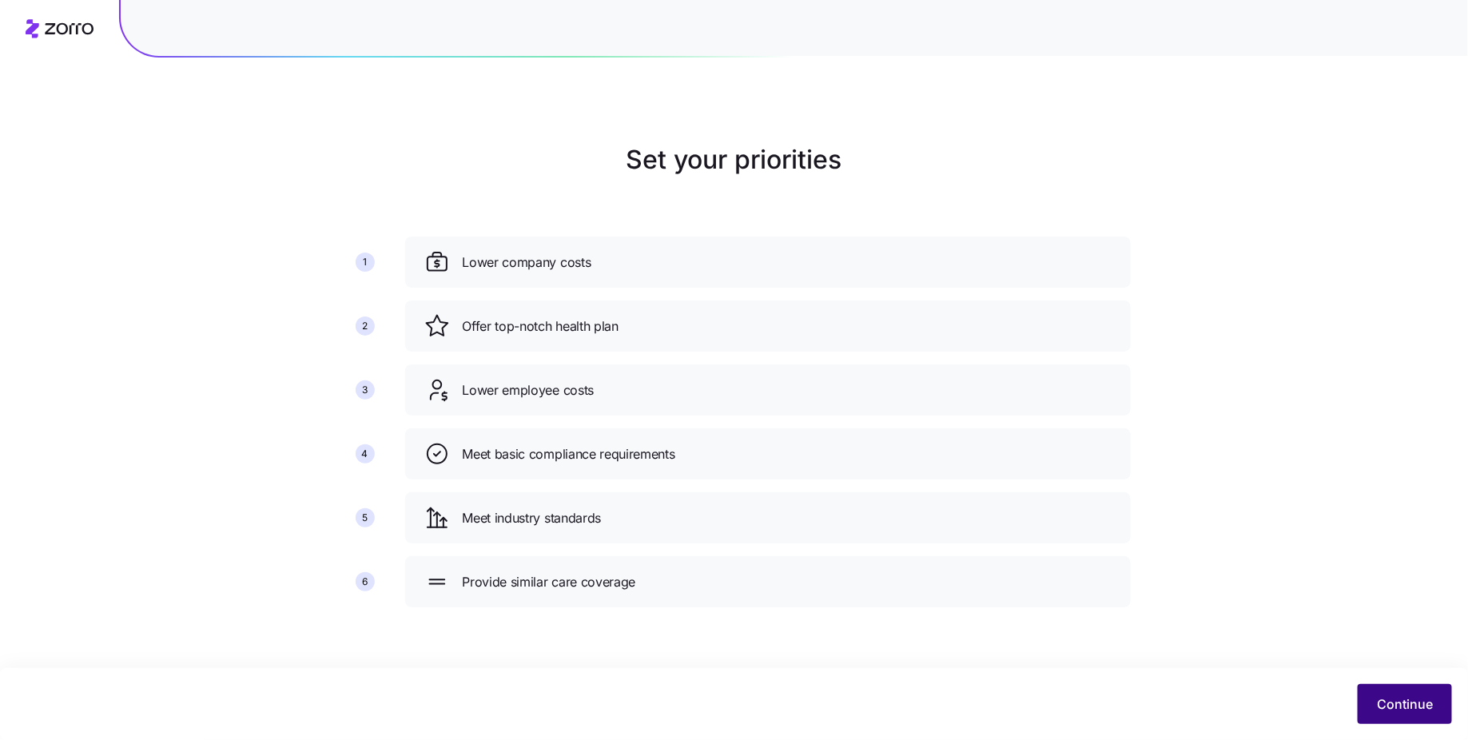
click at [1368, 699] on button "Continue" at bounding box center [1405, 704] width 94 height 40
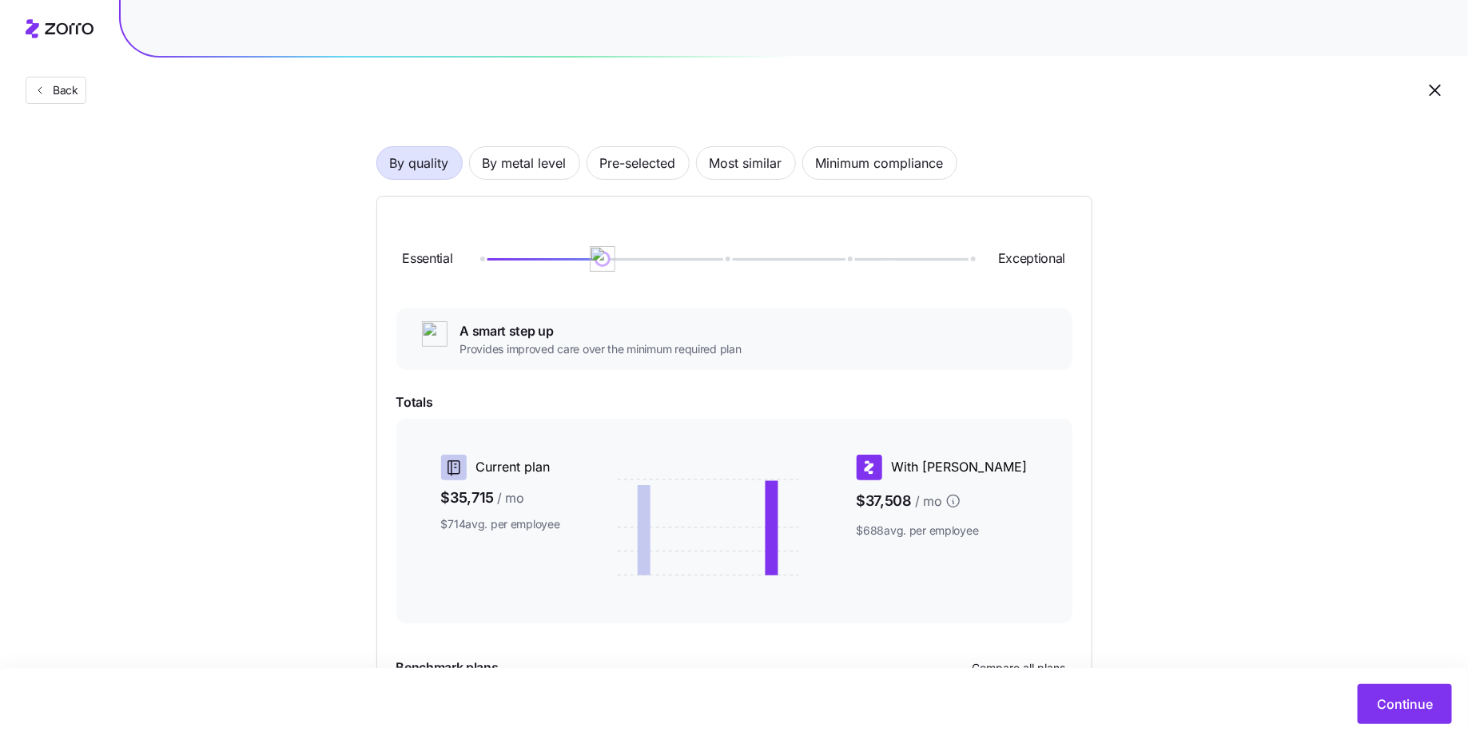
scroll to position [110, 0]
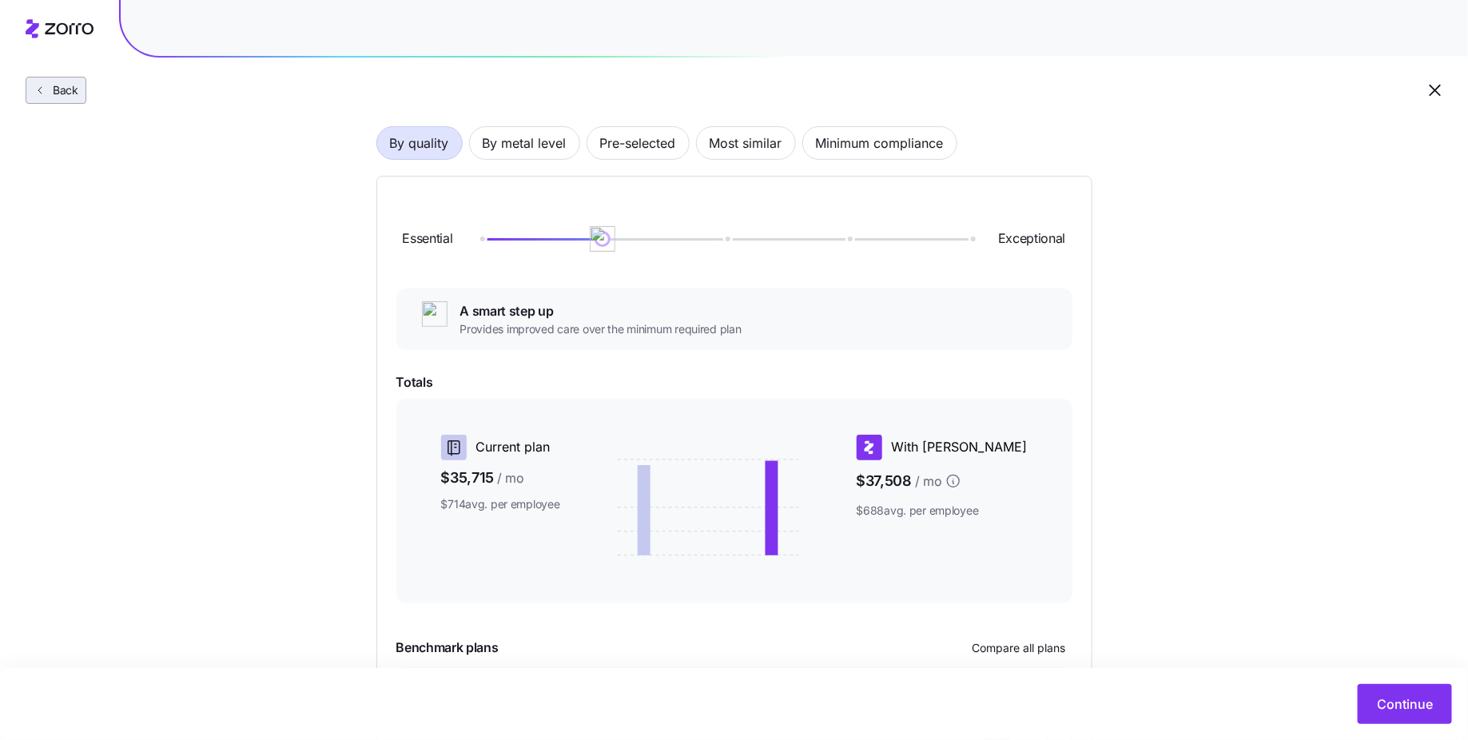
click at [56, 101] on button "Back" at bounding box center [56, 90] width 61 height 27
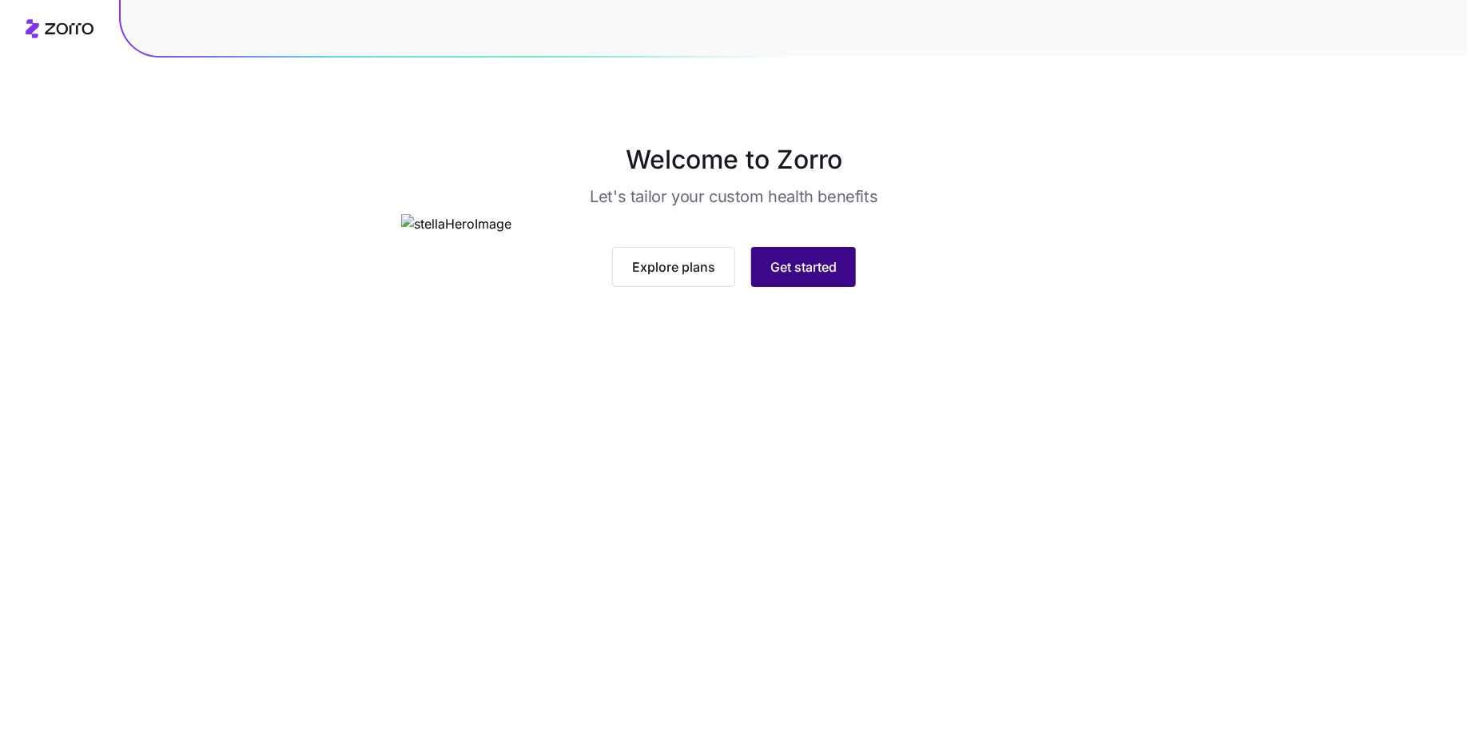
click at [780, 276] on span "Get started" at bounding box center [803, 266] width 66 height 19
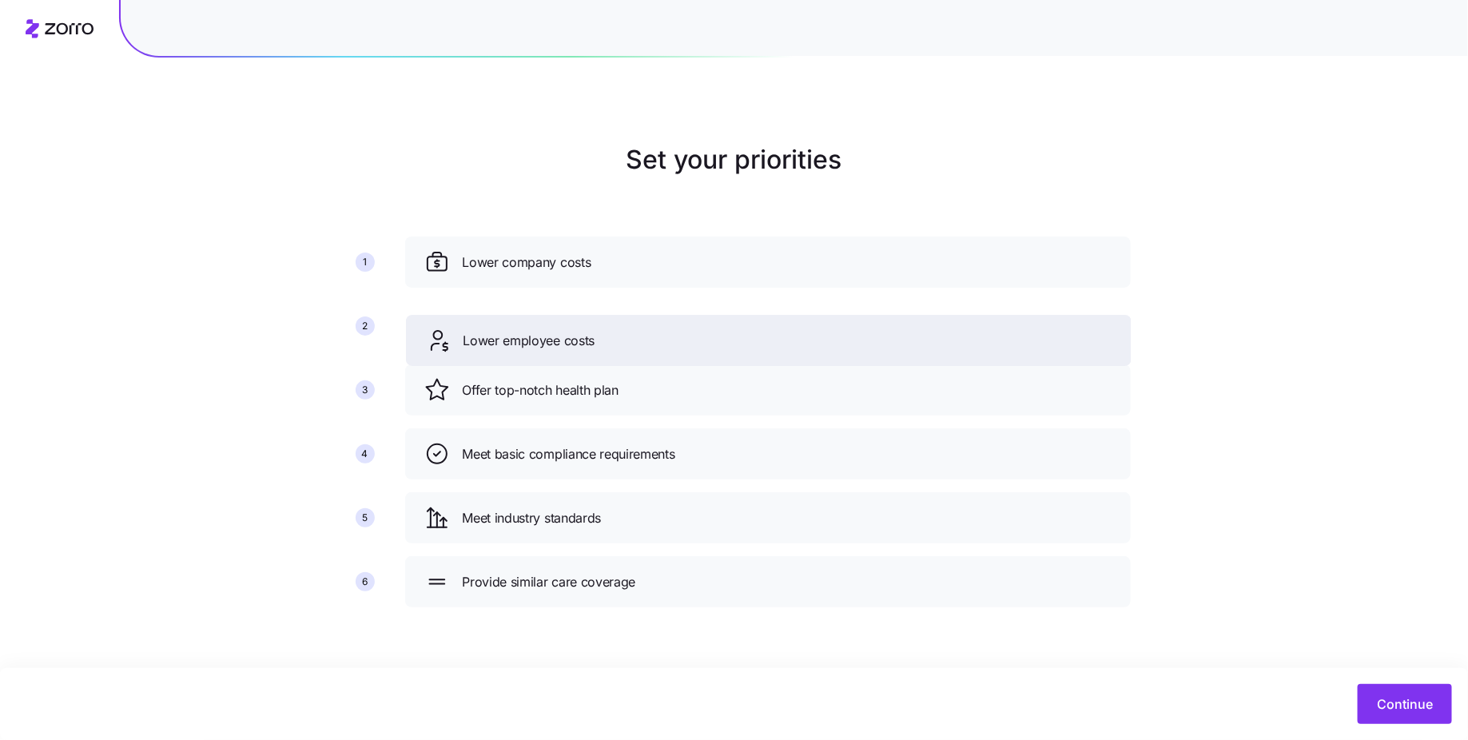
drag, startPoint x: 588, startPoint y: 380, endPoint x: 590, endPoint y: 314, distance: 66.3
click at [590, 331] on span "Lower employee costs" at bounding box center [529, 341] width 132 height 20
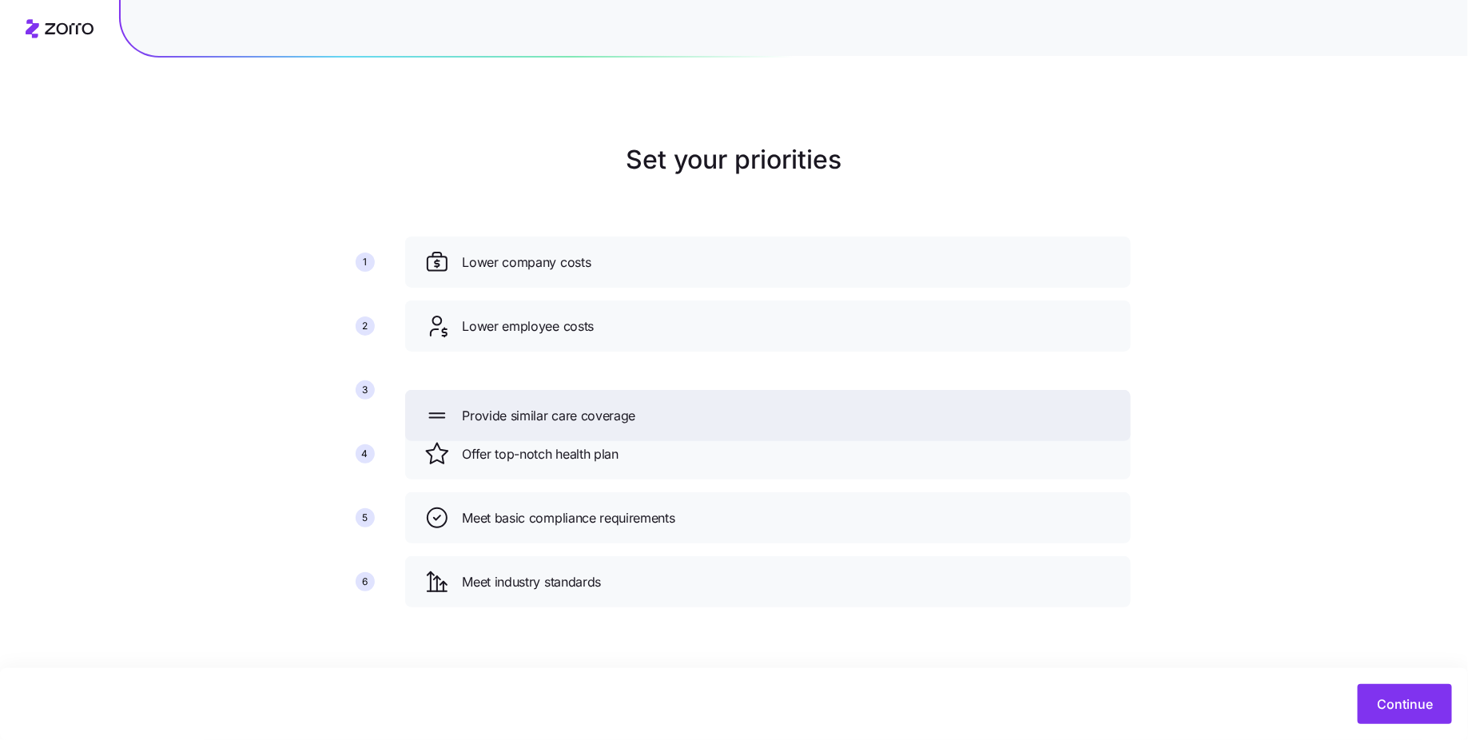
drag, startPoint x: 584, startPoint y: 585, endPoint x: 585, endPoint y: 374, distance: 211.0
click at [584, 406] on span "Provide similar care coverage" at bounding box center [549, 416] width 173 height 20
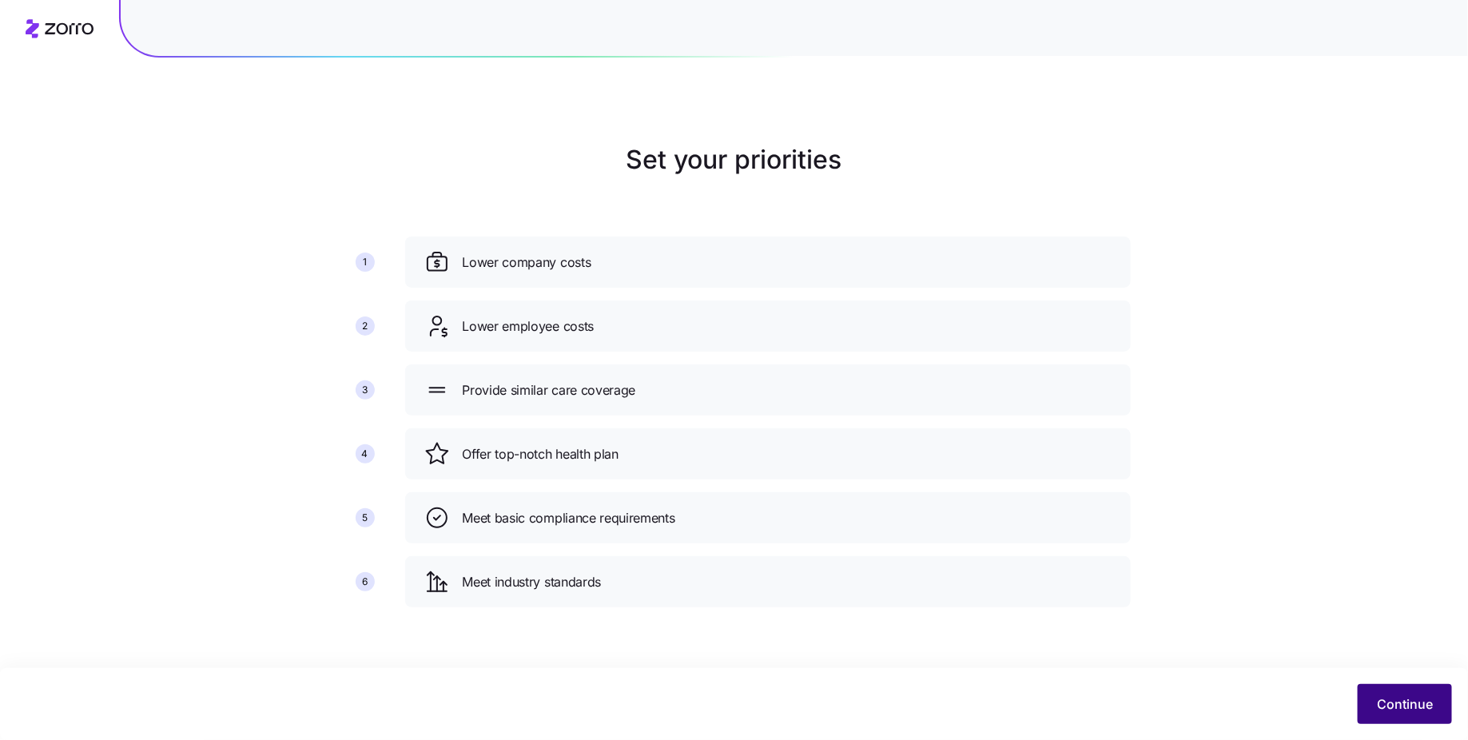
click at [1393, 695] on span "Continue" at bounding box center [1405, 703] width 56 height 19
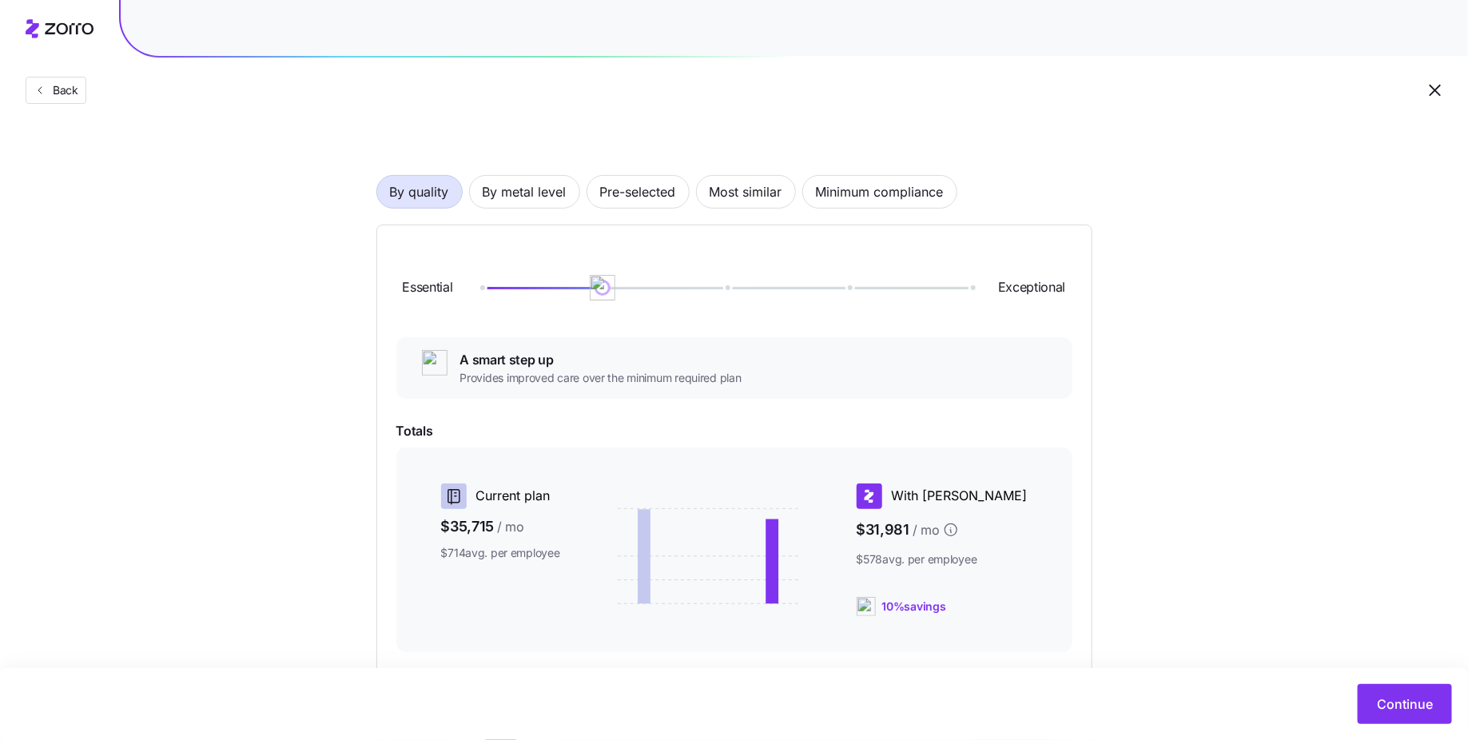
scroll to position [86, 0]
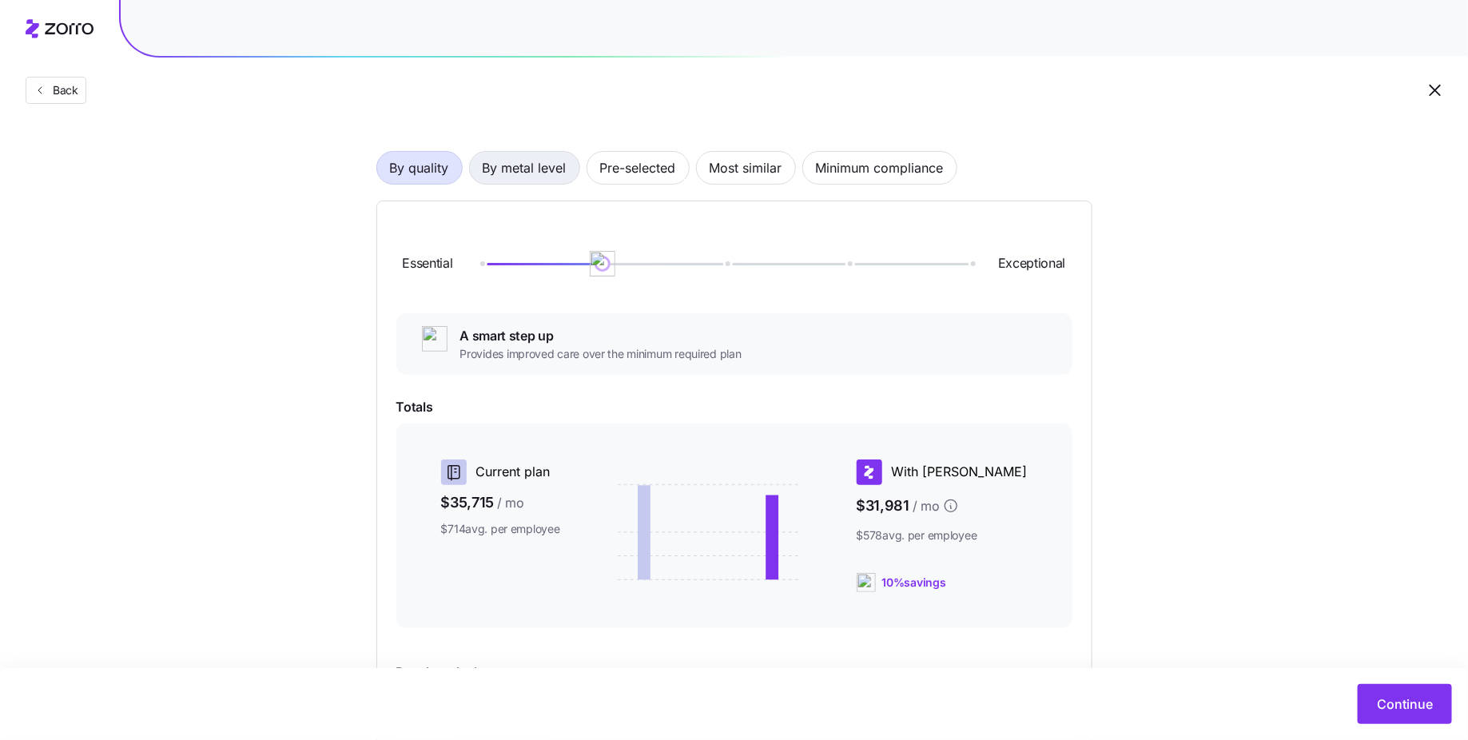
click at [528, 176] on span "By metal level" at bounding box center [525, 168] width 84 height 32
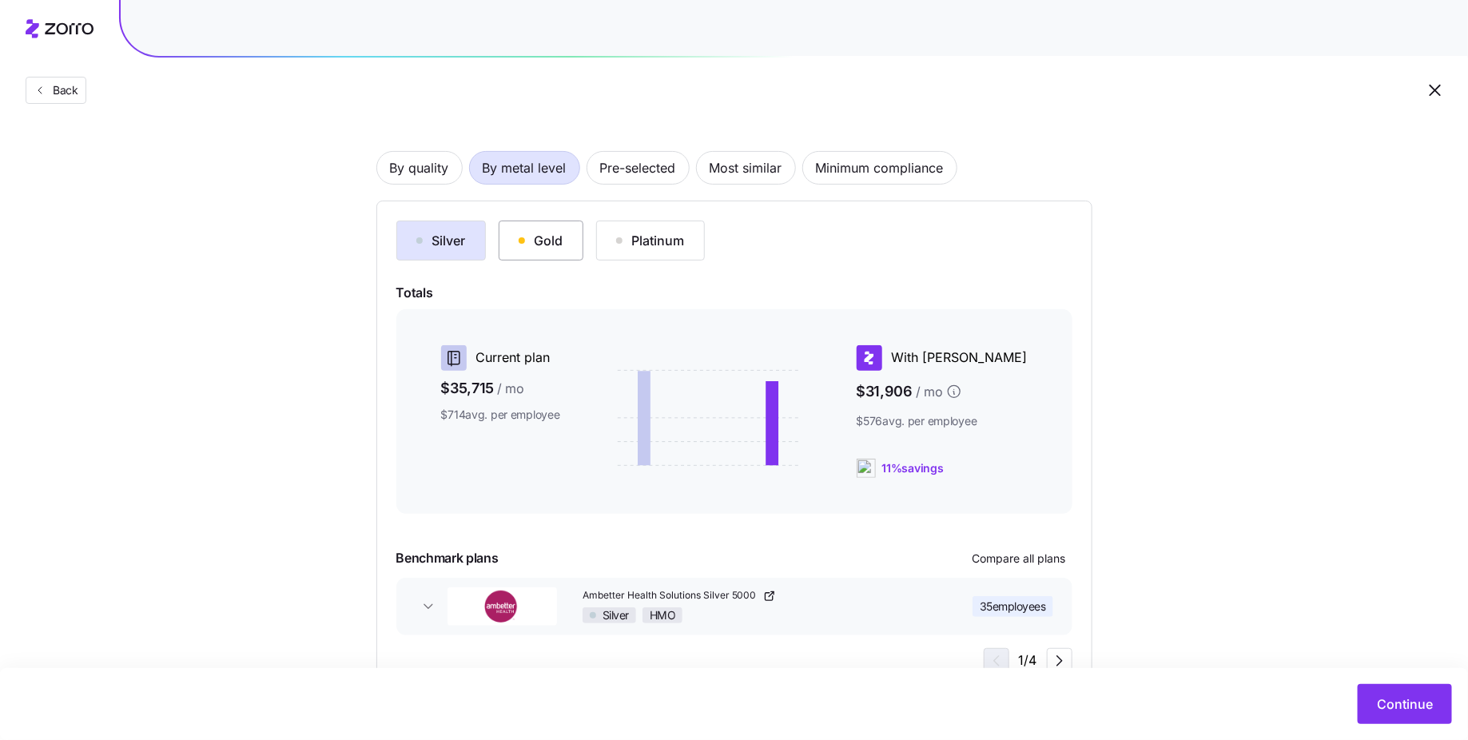
click at [555, 249] on div "Gold" at bounding box center [541, 240] width 45 height 19
click at [462, 249] on div "Silver" at bounding box center [441, 240] width 50 height 19
click at [1022, 565] on span "Compare all plans" at bounding box center [1019, 559] width 93 height 16
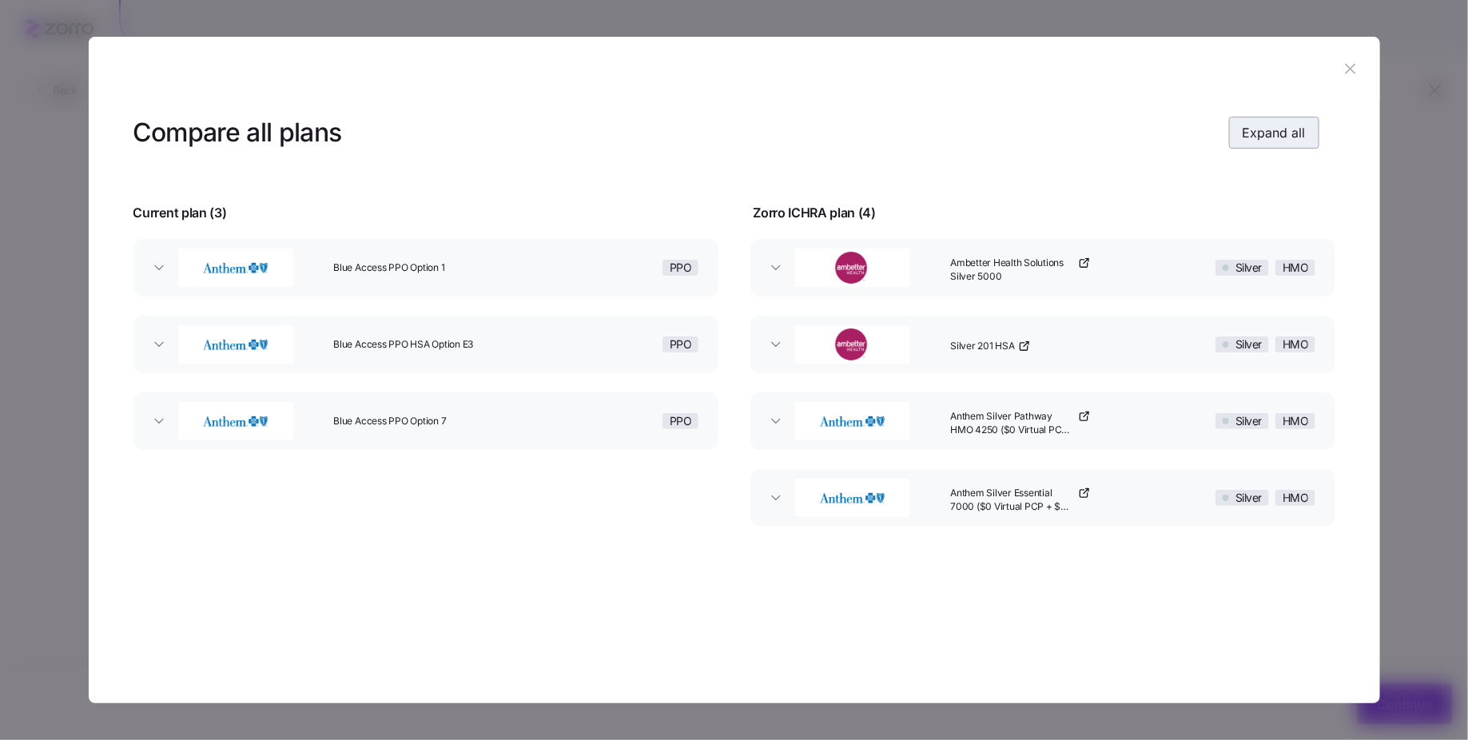
click at [1271, 139] on span "Expand all" at bounding box center [1274, 132] width 63 height 19
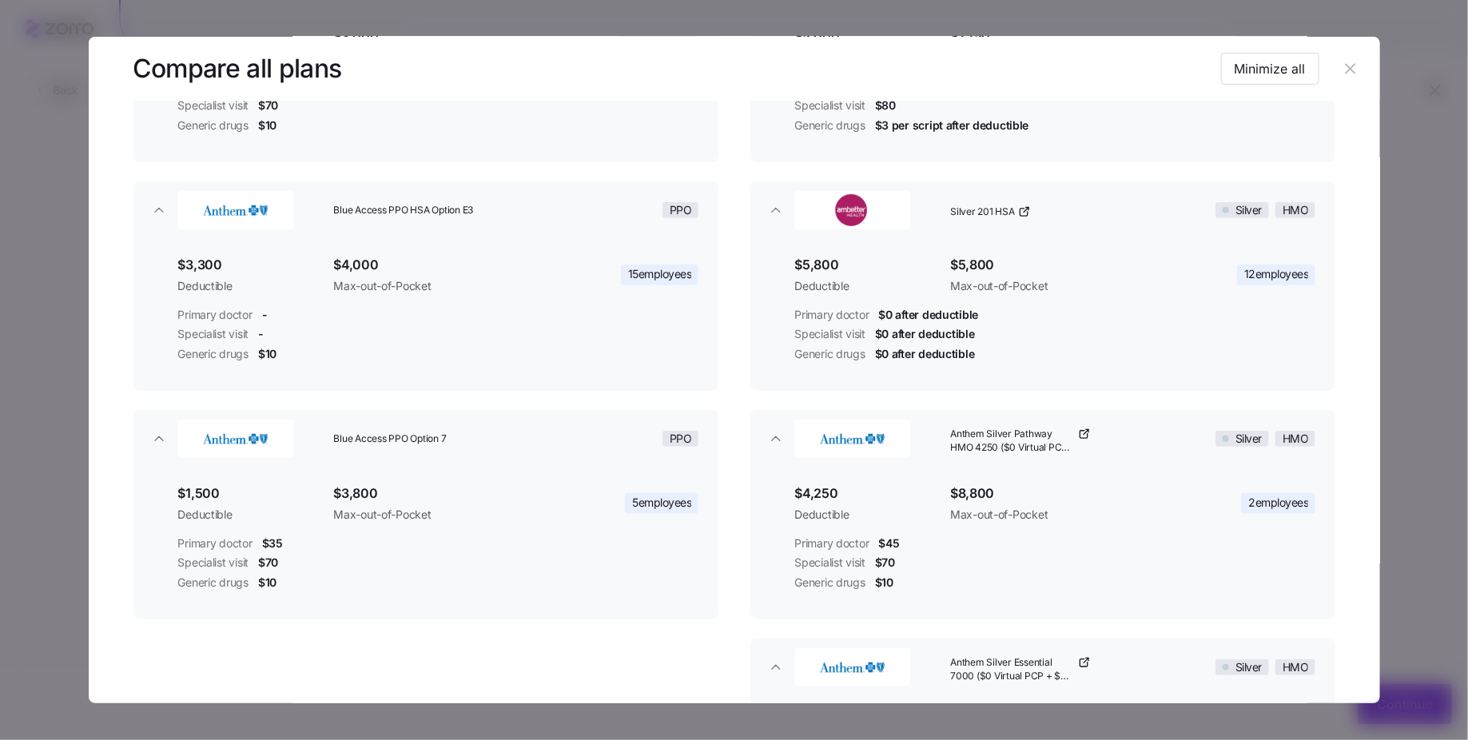
scroll to position [0, 0]
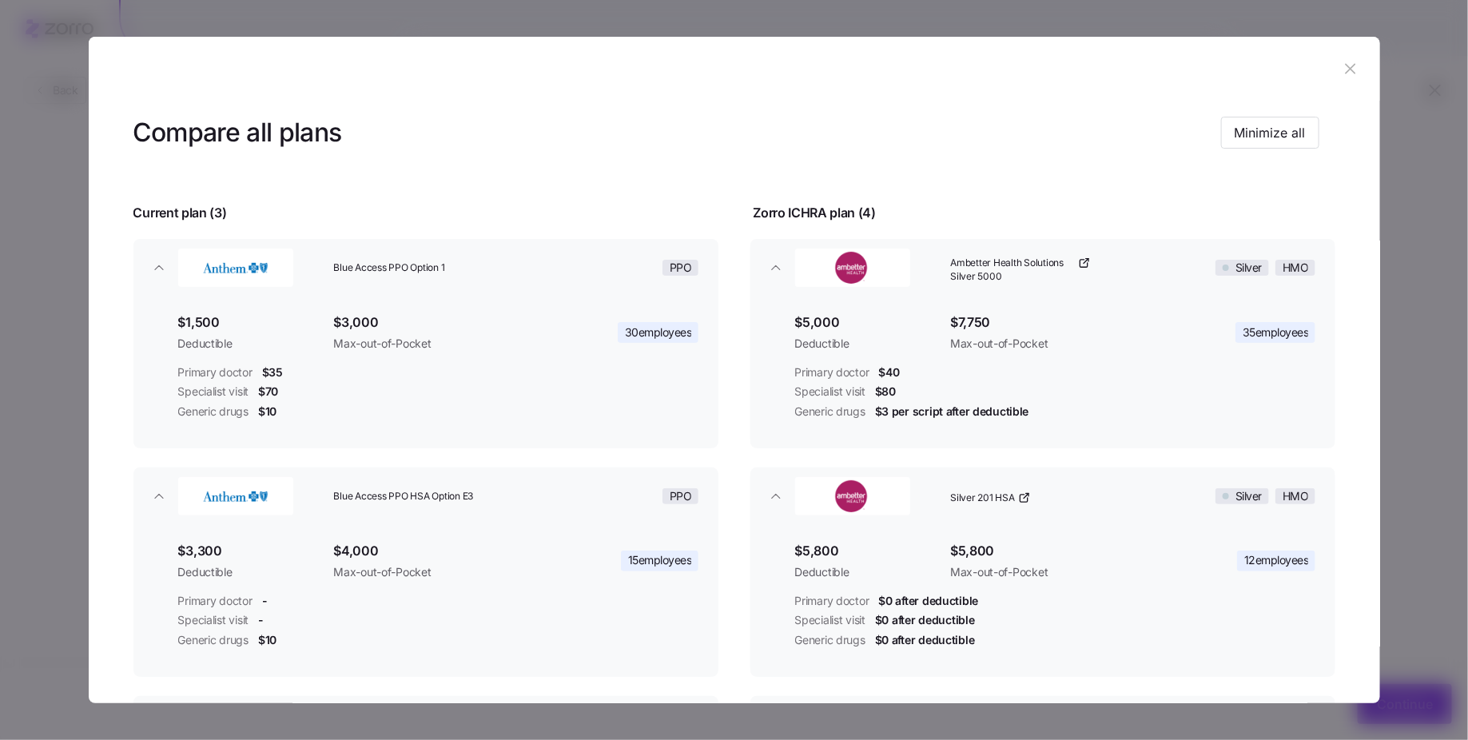
click at [1342, 68] on icon "button" at bounding box center [1351, 69] width 18 height 18
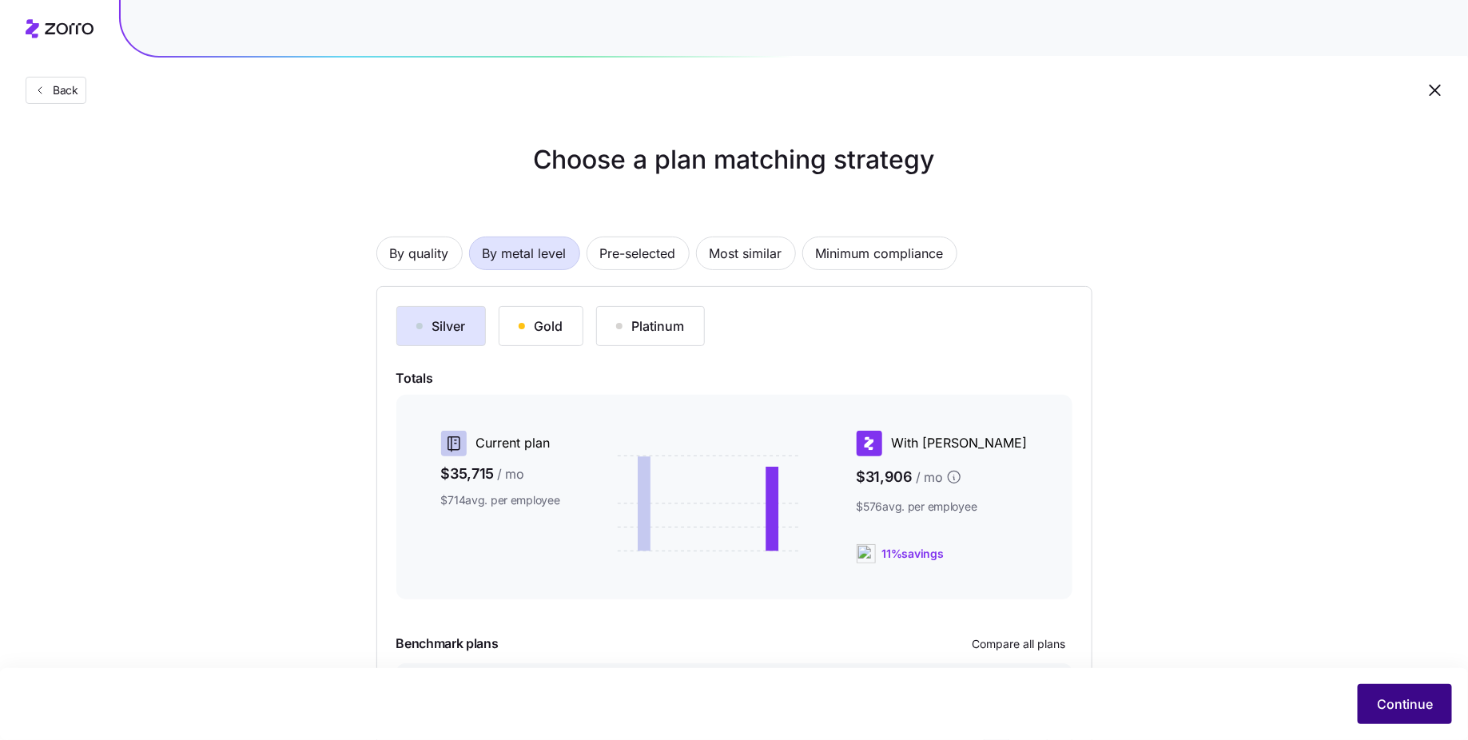
click at [1398, 703] on span "Continue" at bounding box center [1405, 703] width 56 height 19
